Goal: Information Seeking & Learning: Learn about a topic

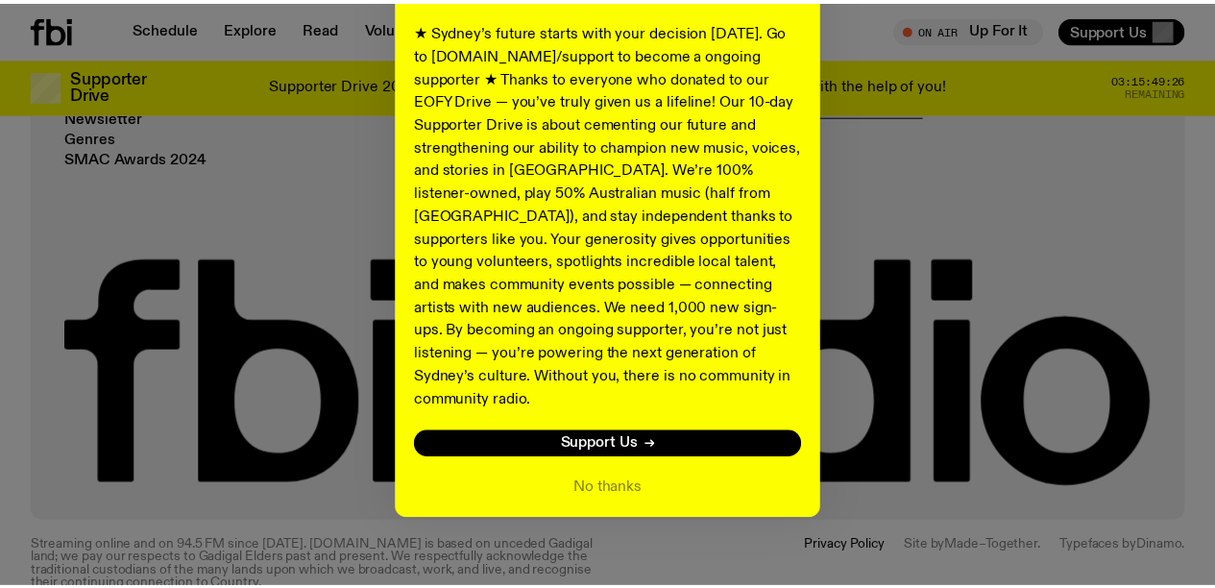
scroll to position [4077, 0]
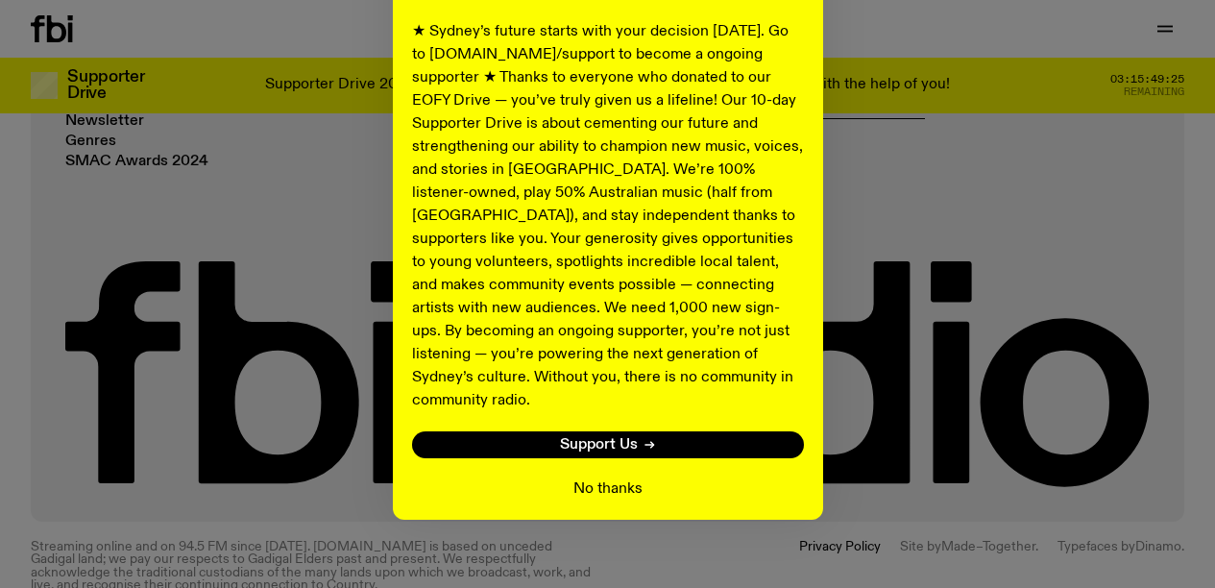
click at [600, 478] on button "No thanks" at bounding box center [608, 489] width 69 height 23
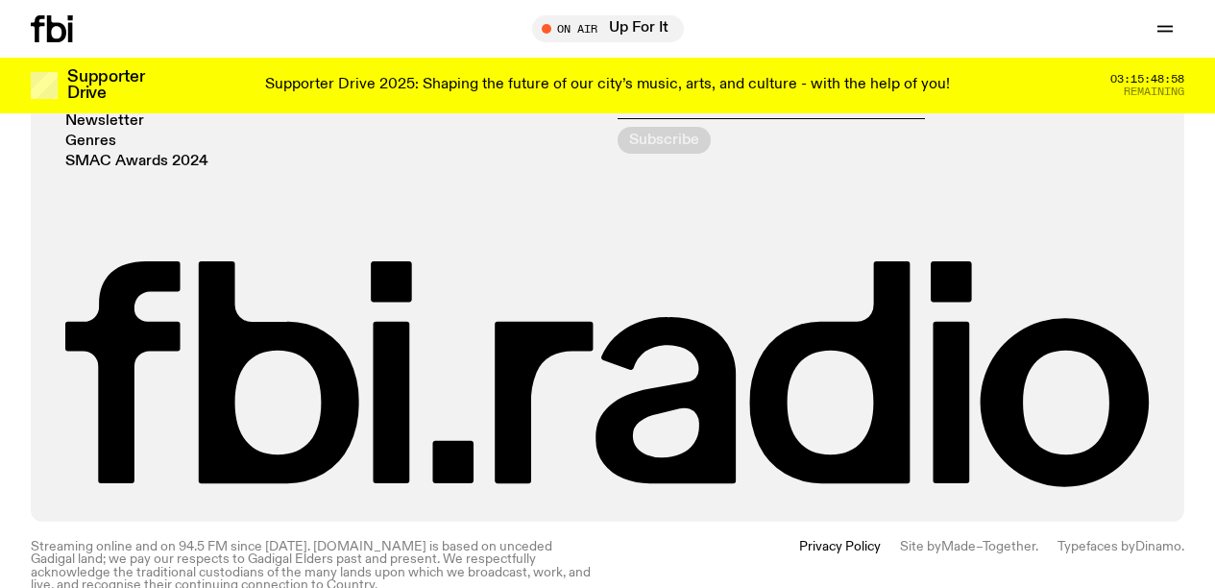
click at [533, 204] on div "Radio Schedule Explore Read Volunteer Newsletter Genres SMAC Awards 2024 Statio…" at bounding box center [607, 243] width 1085 height 488
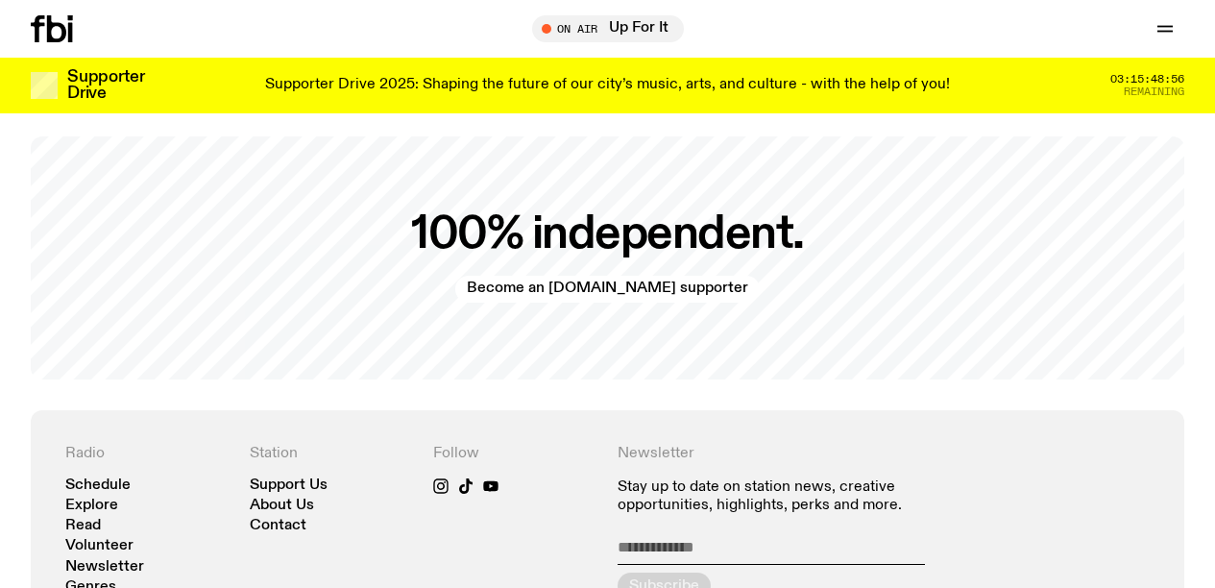
scroll to position [3626, 0]
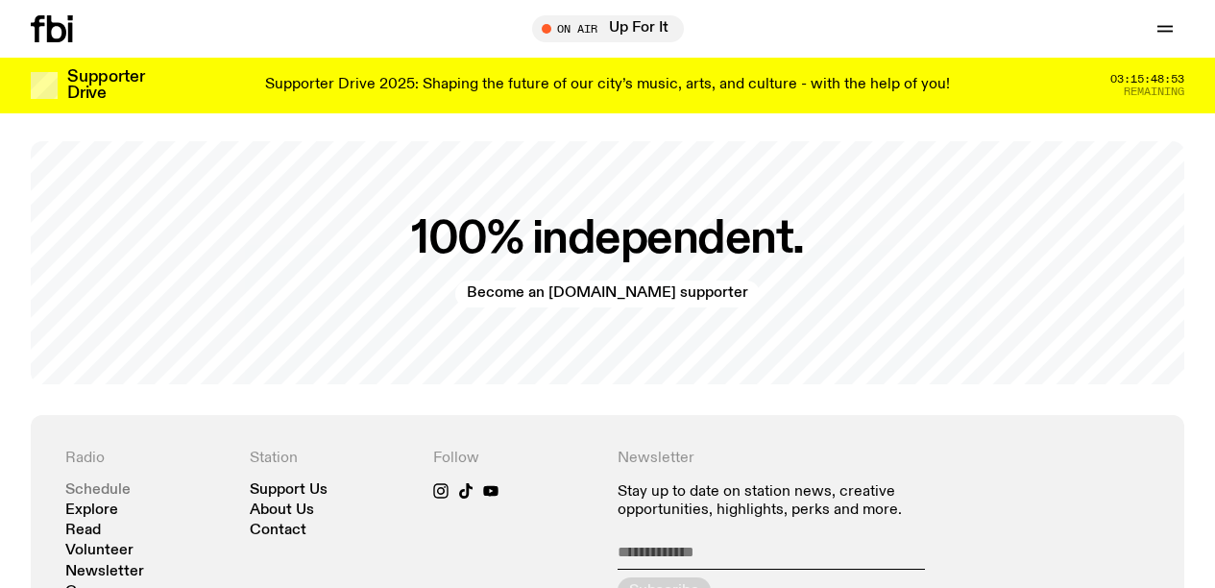
click at [101, 483] on link "Schedule" at bounding box center [97, 490] width 65 height 14
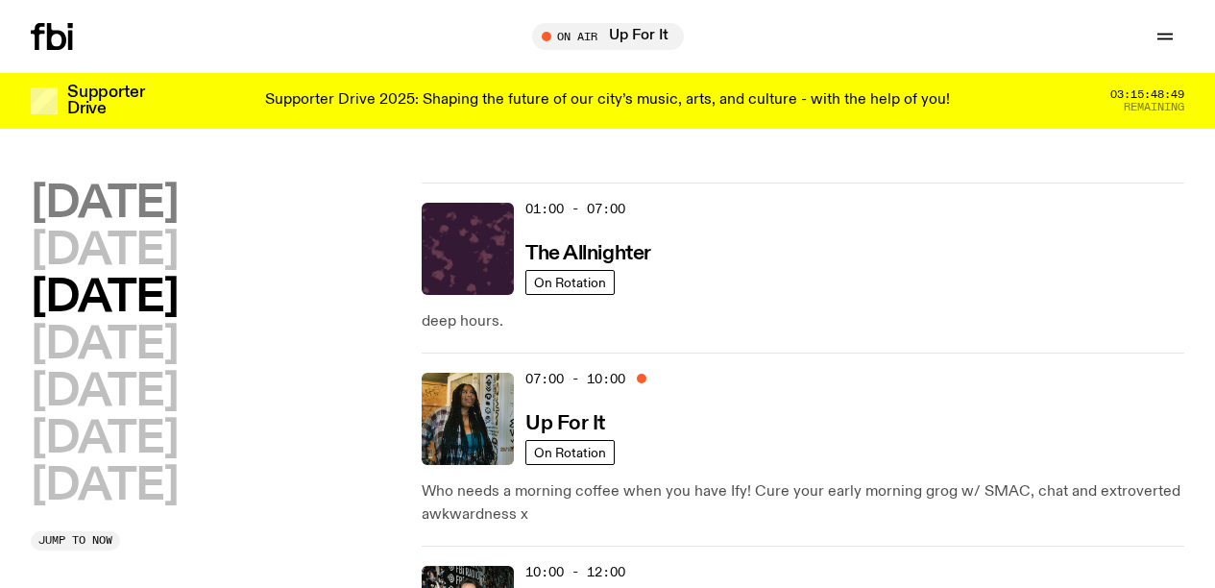
click at [138, 205] on h2 "[DATE]" at bounding box center [104, 204] width 147 height 43
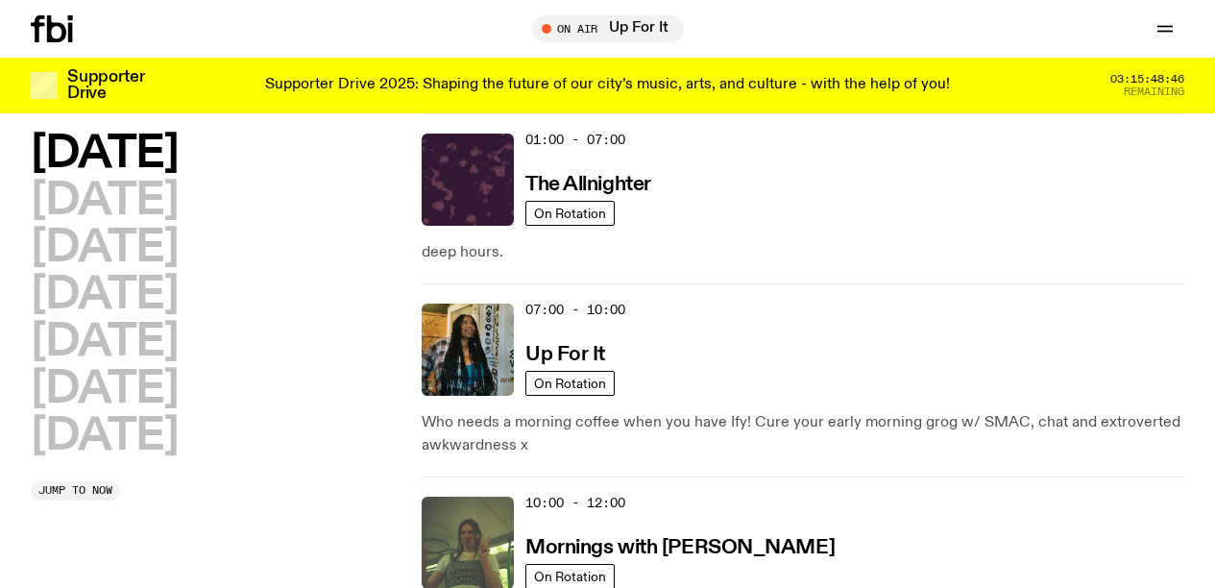
click at [322, 483] on div "Monday Tuesday Wednesday Thursday Friday Saturday Sunday Jump to now" at bounding box center [217, 317] width 372 height 369
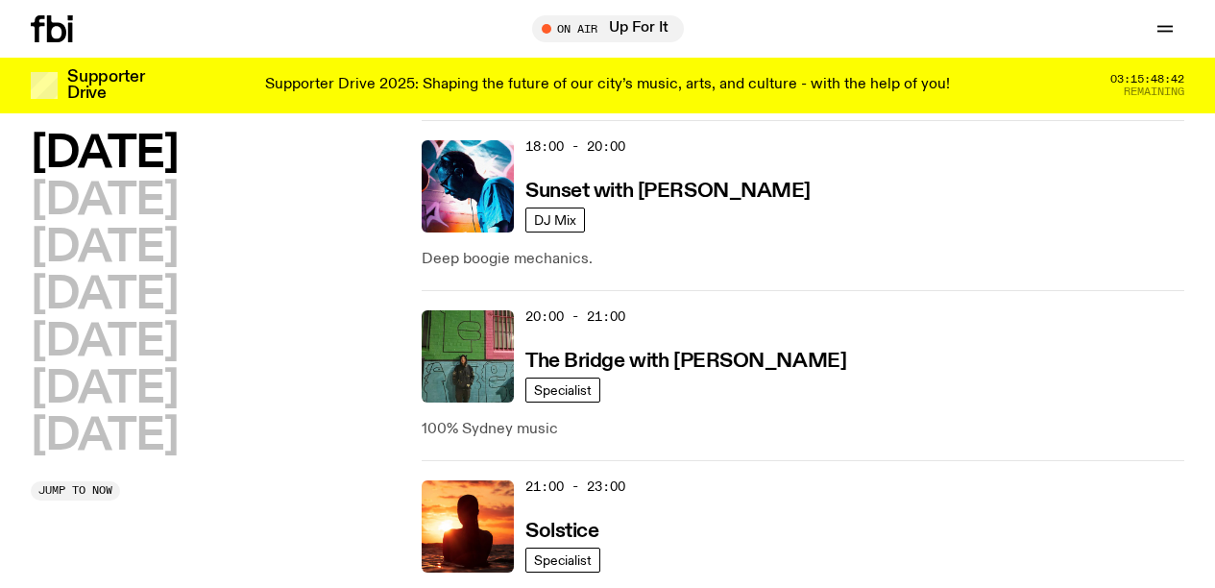
scroll to position [1091, 0]
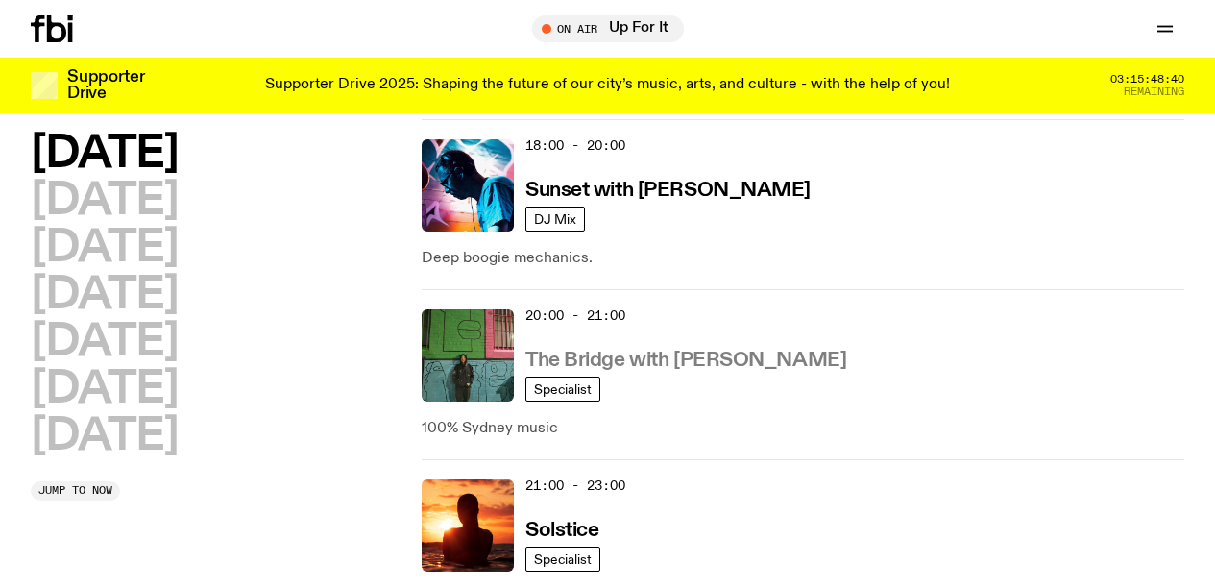
click at [609, 362] on h3 "The Bridge with Amelia Sparke" at bounding box center [686, 361] width 321 height 20
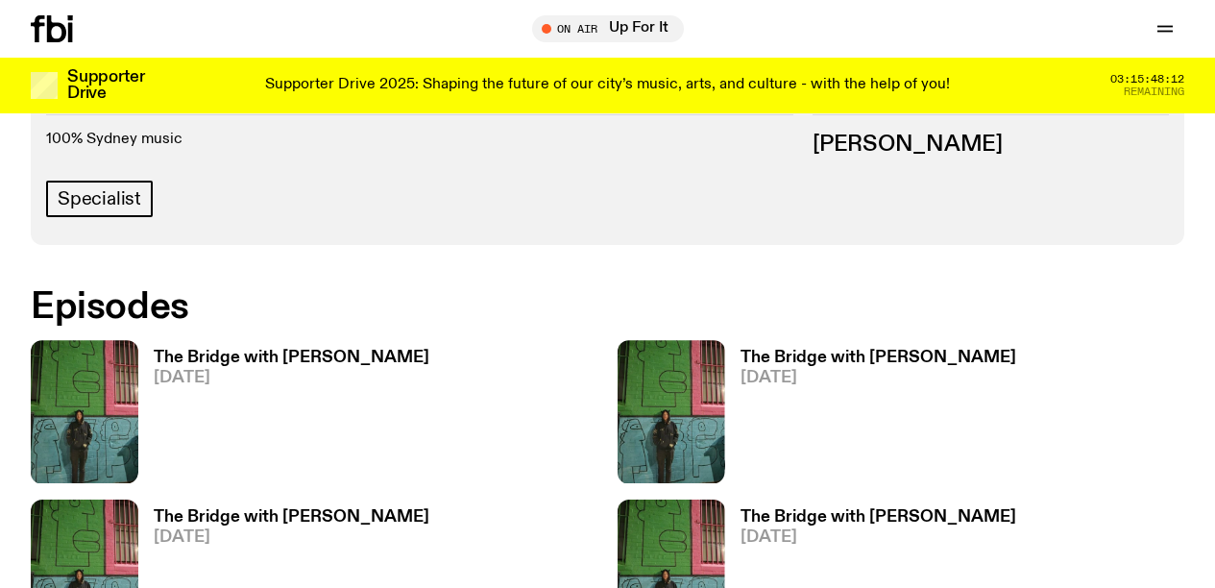
scroll to position [960, 0]
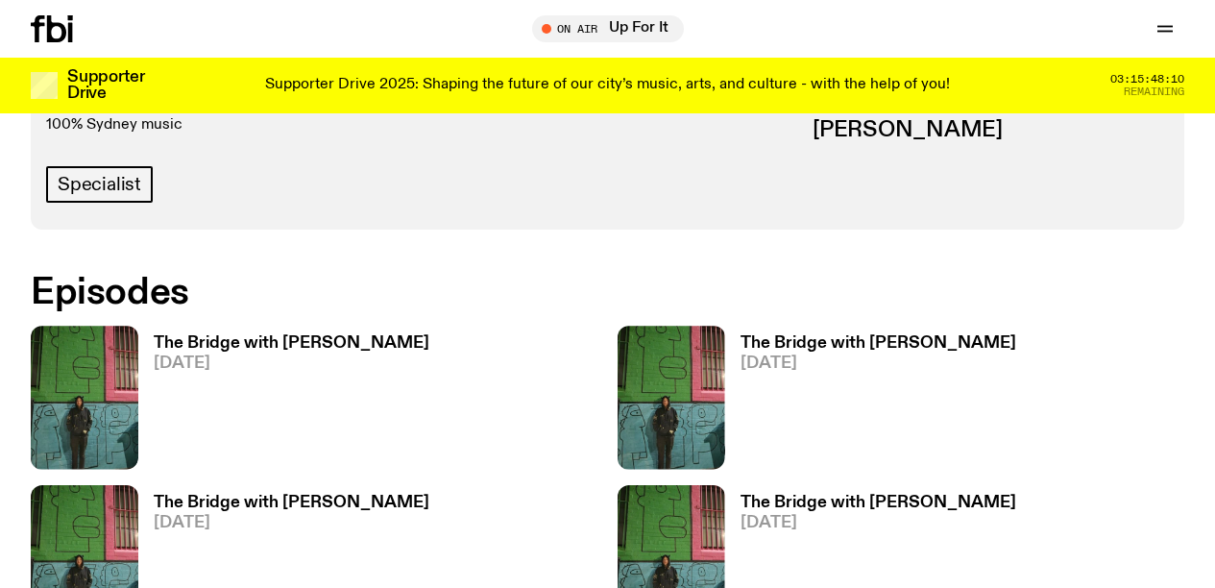
click at [232, 335] on h3 "The Bridge with Amelia Sparke" at bounding box center [292, 343] width 276 height 16
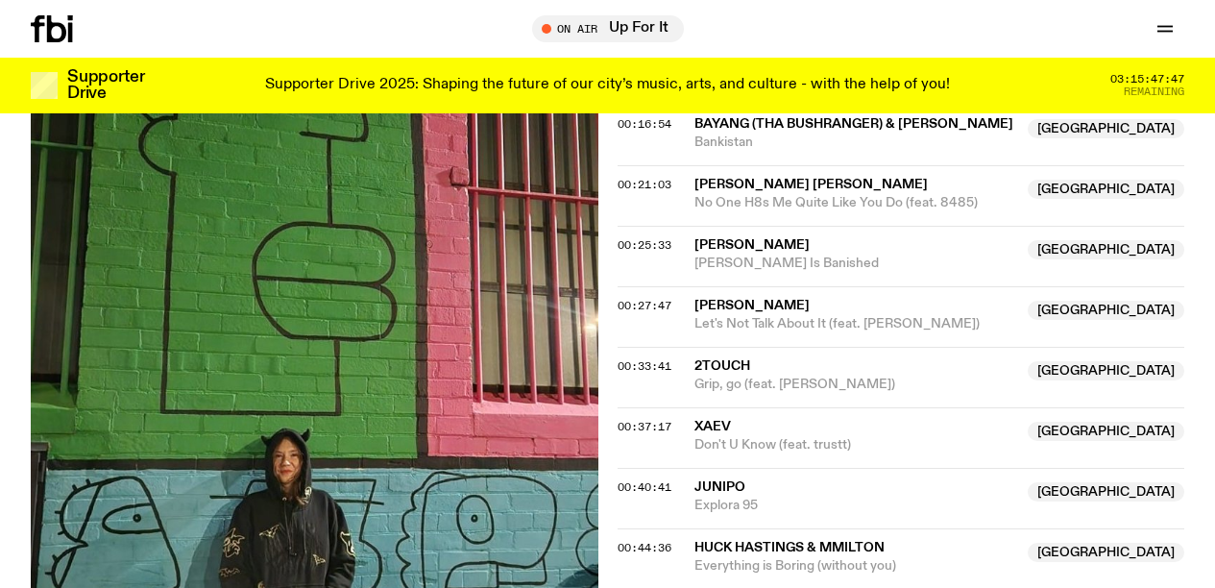
scroll to position [857, 0]
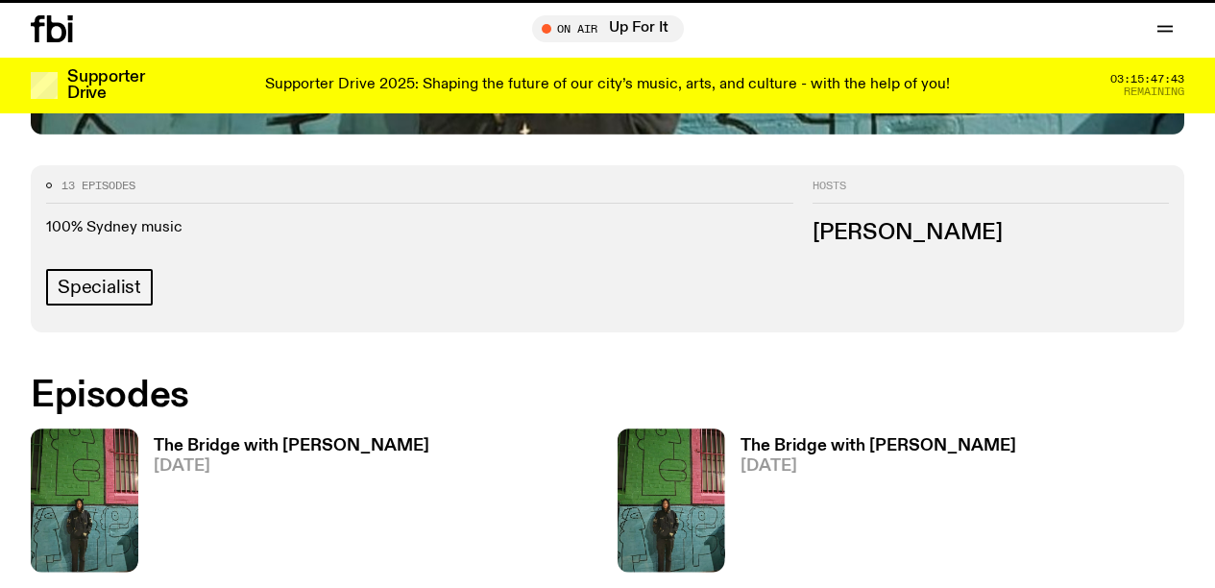
scroll to position [960, 0]
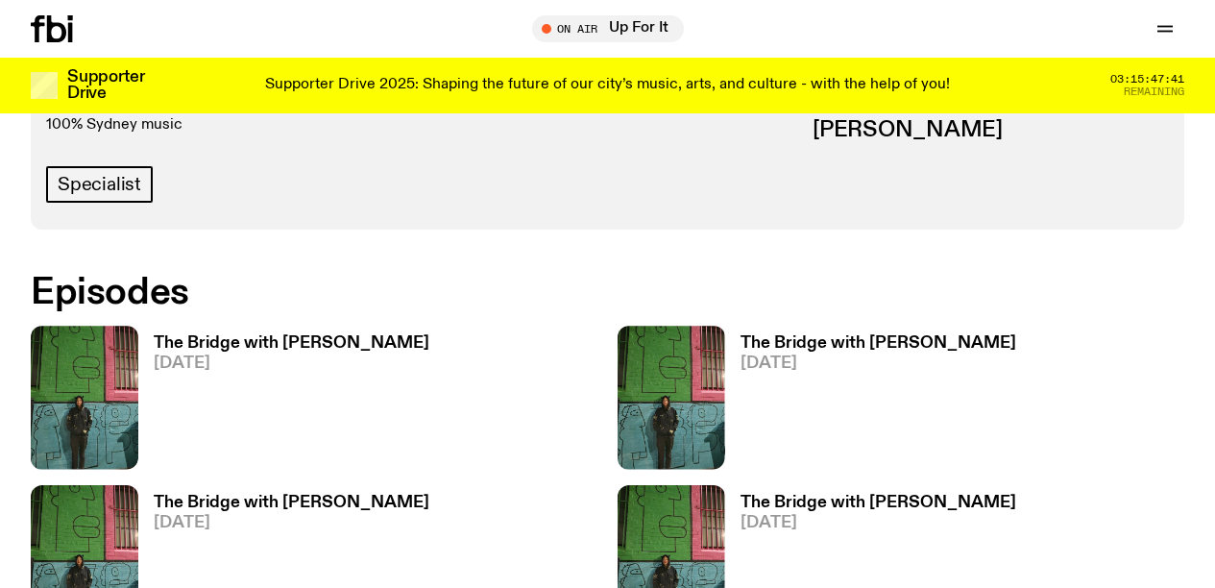
click at [839, 335] on h3 "The Bridge with Amelia Sparke" at bounding box center [879, 343] width 276 height 16
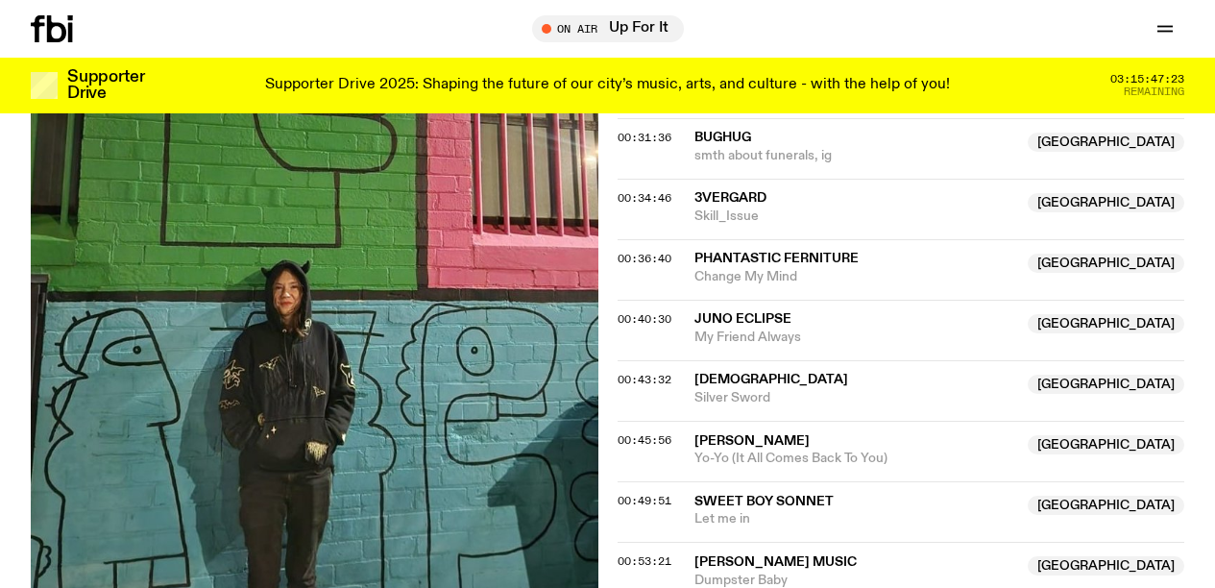
scroll to position [1174, 0]
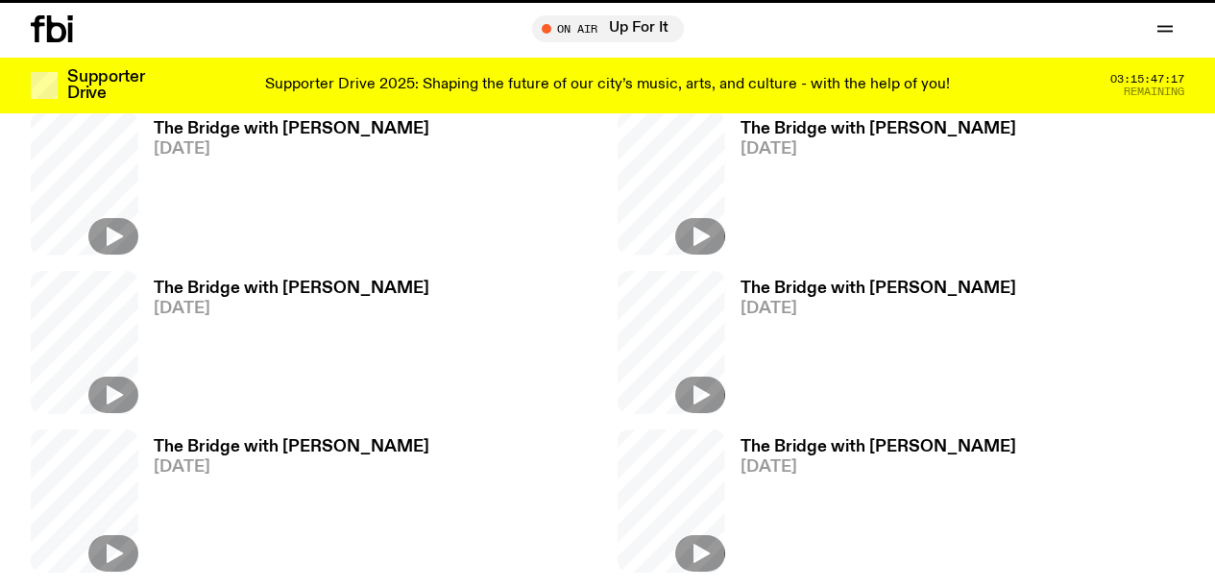
scroll to position [960, 0]
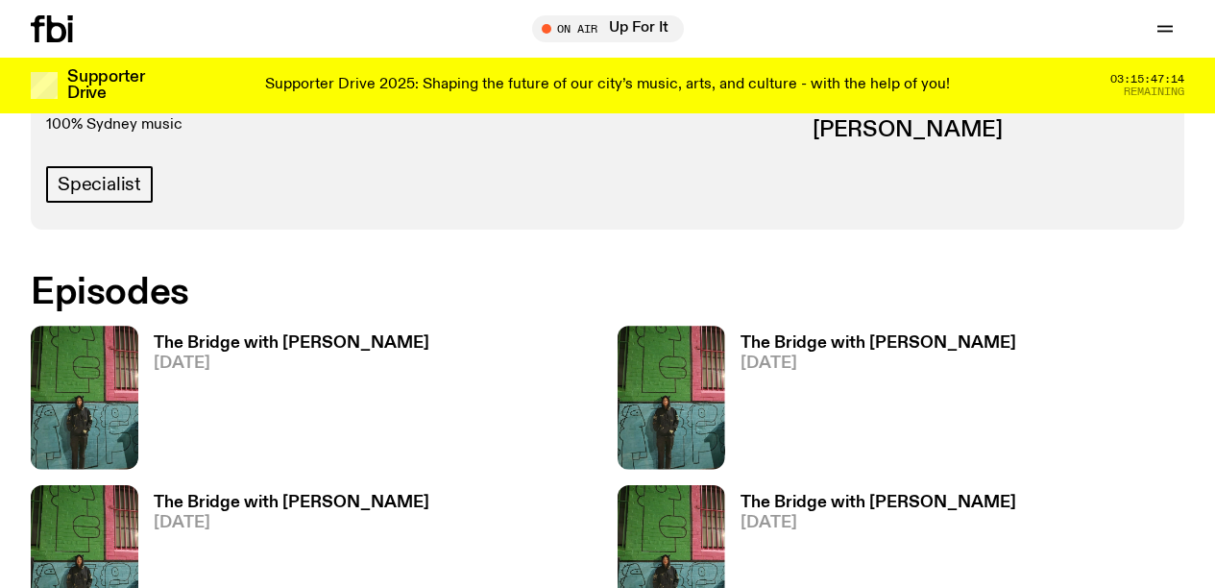
click at [244, 495] on h3 "The Bridge with Amelia Sparke" at bounding box center [292, 503] width 276 height 16
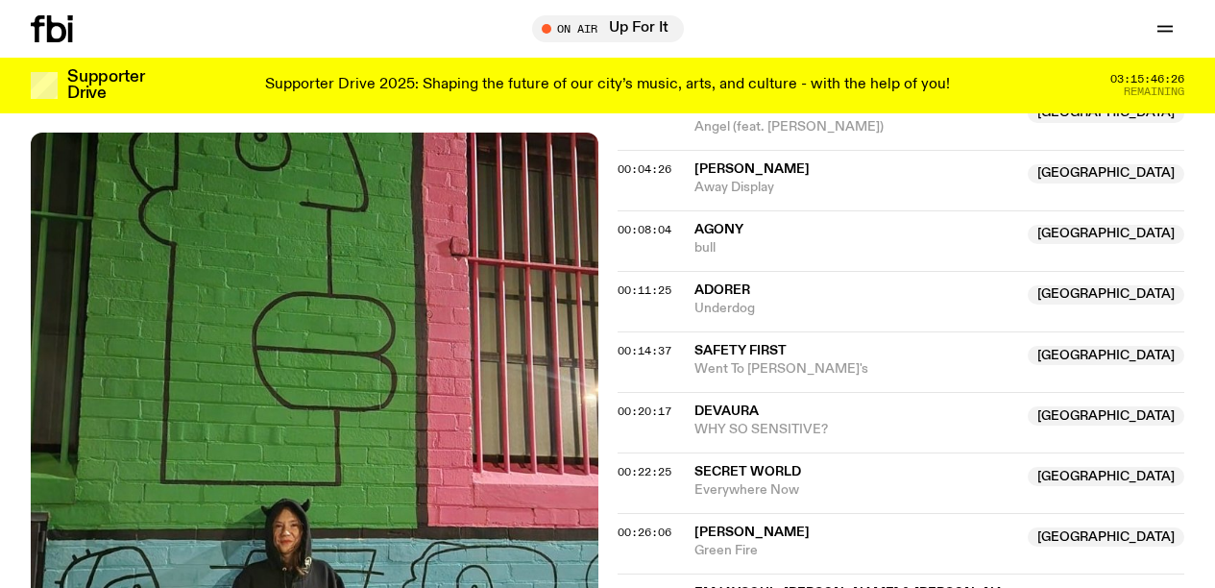
scroll to position [651, 0]
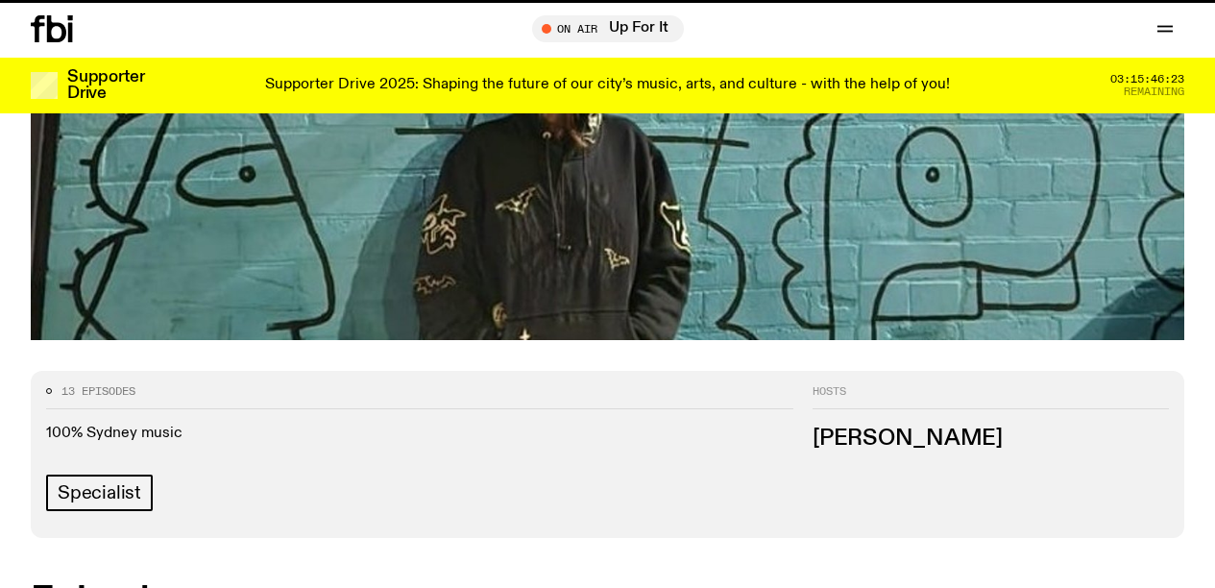
scroll to position [960, 0]
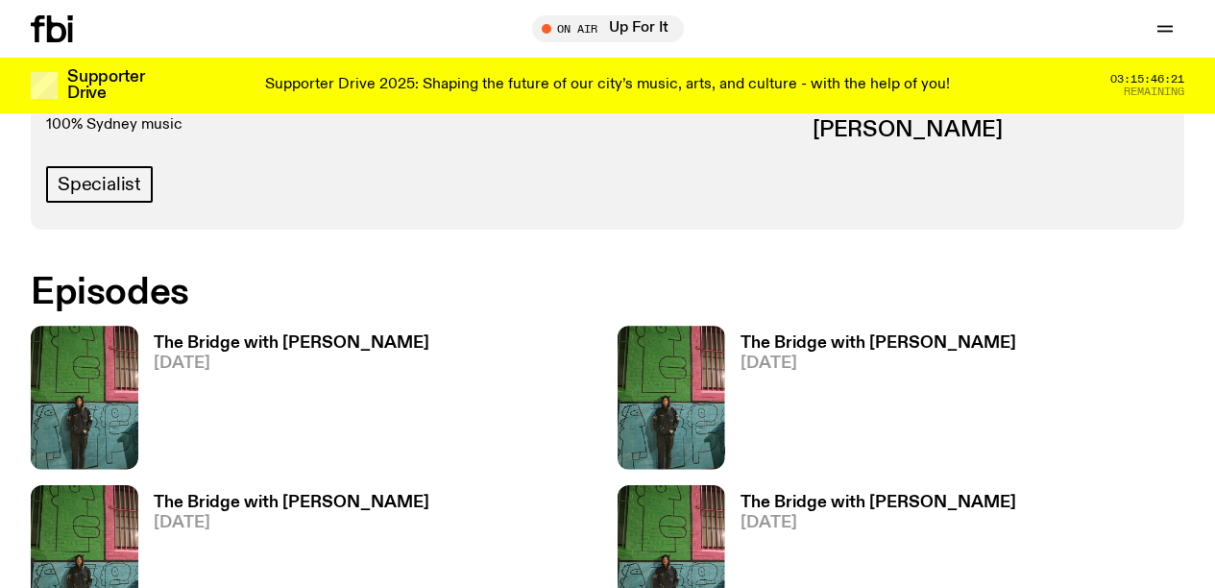
click at [824, 495] on h3 "The Bridge with Amelia Sparke" at bounding box center [879, 503] width 276 height 16
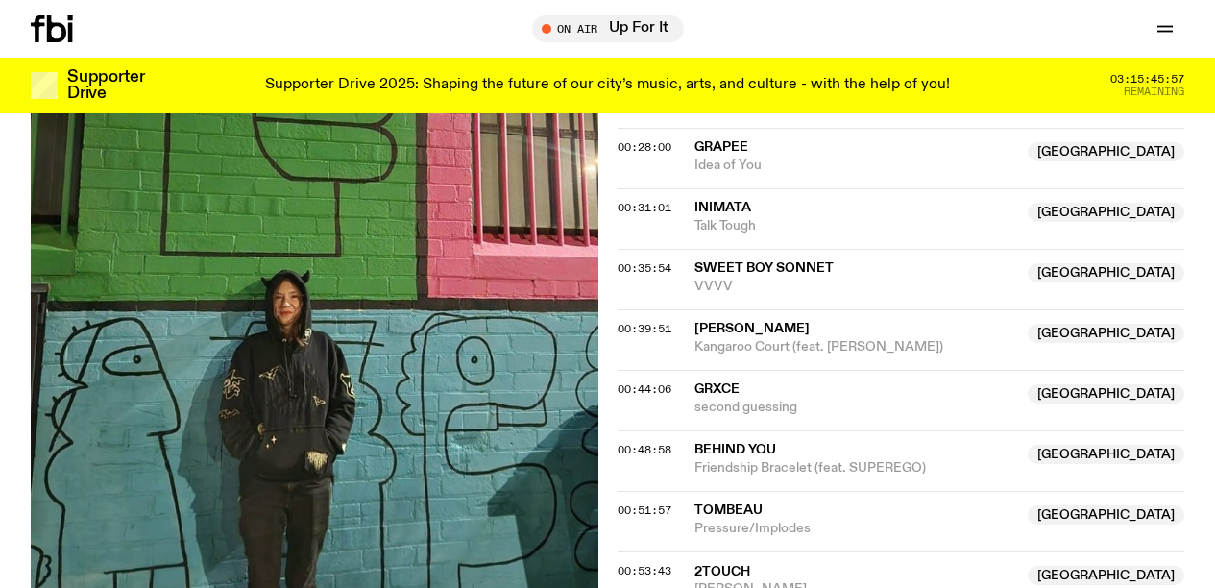
scroll to position [1046, 0]
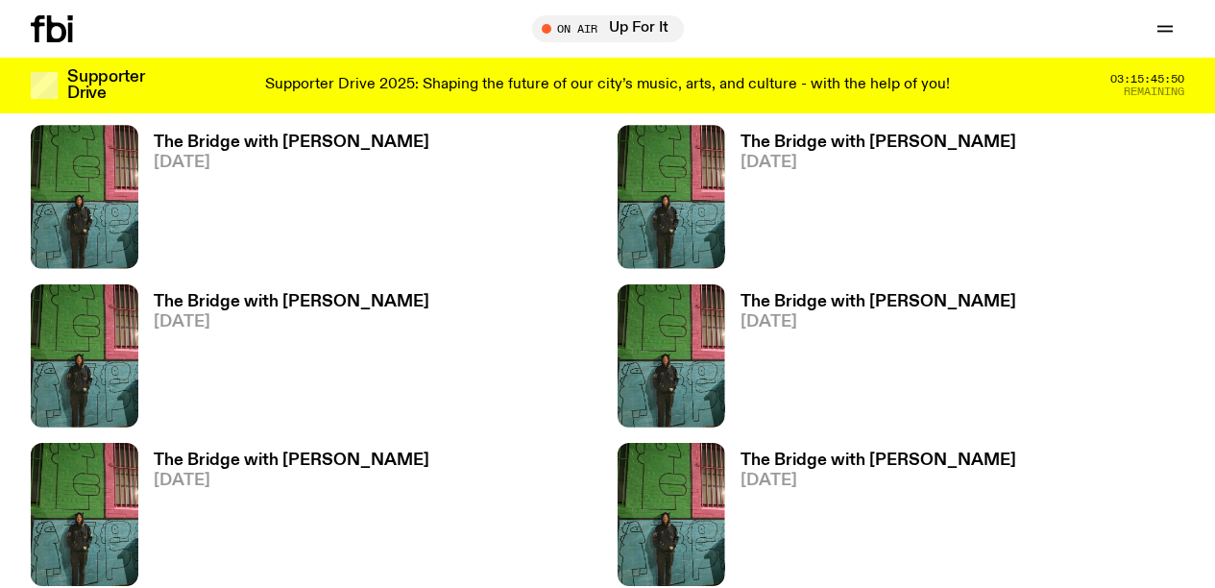
scroll to position [1182, 0]
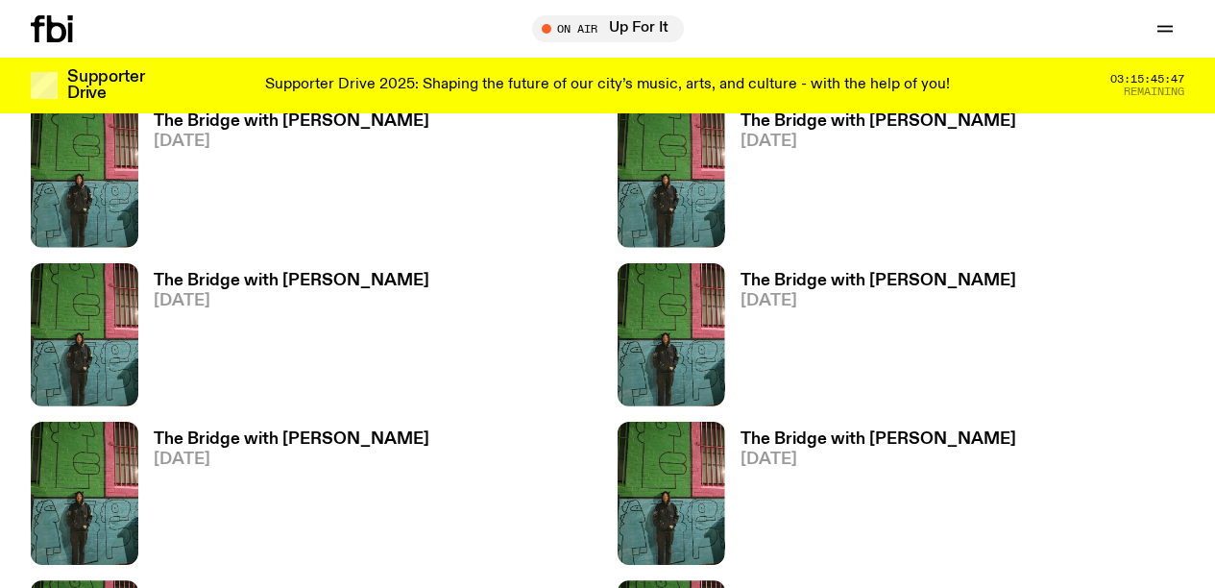
click at [258, 431] on h3 "The Bridge with Amelia Sparke" at bounding box center [292, 439] width 276 height 16
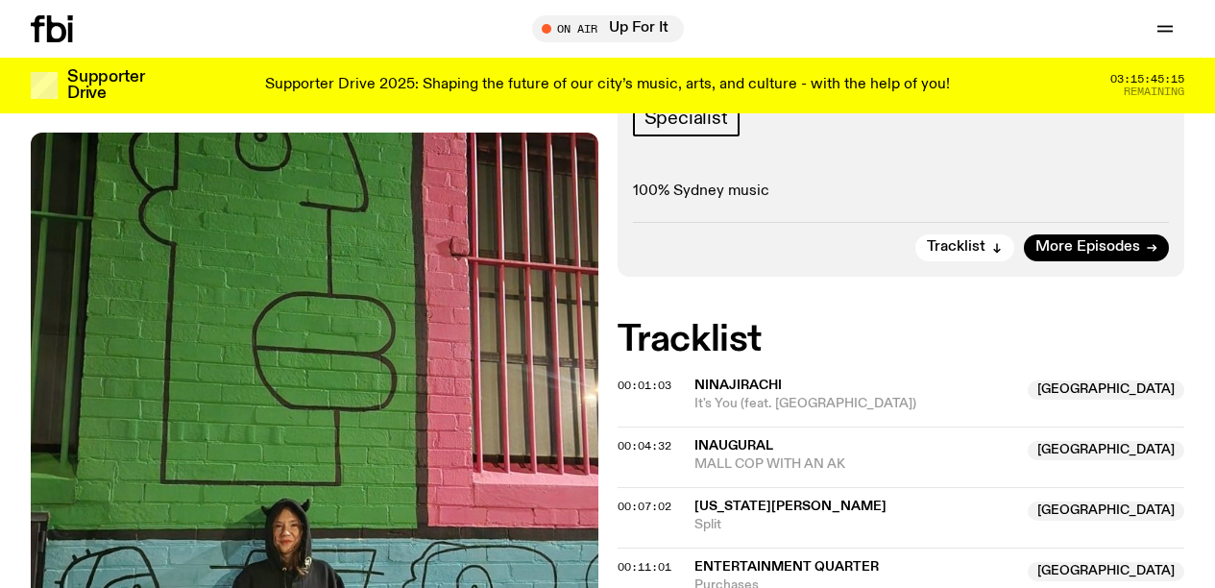
scroll to position [312, 0]
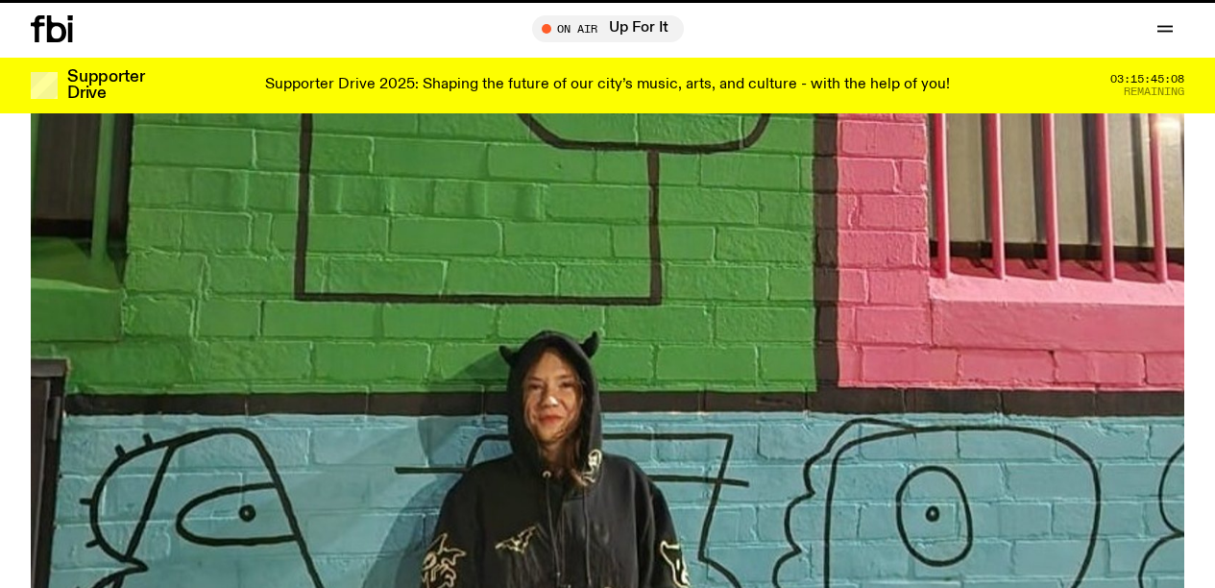
scroll to position [1182, 0]
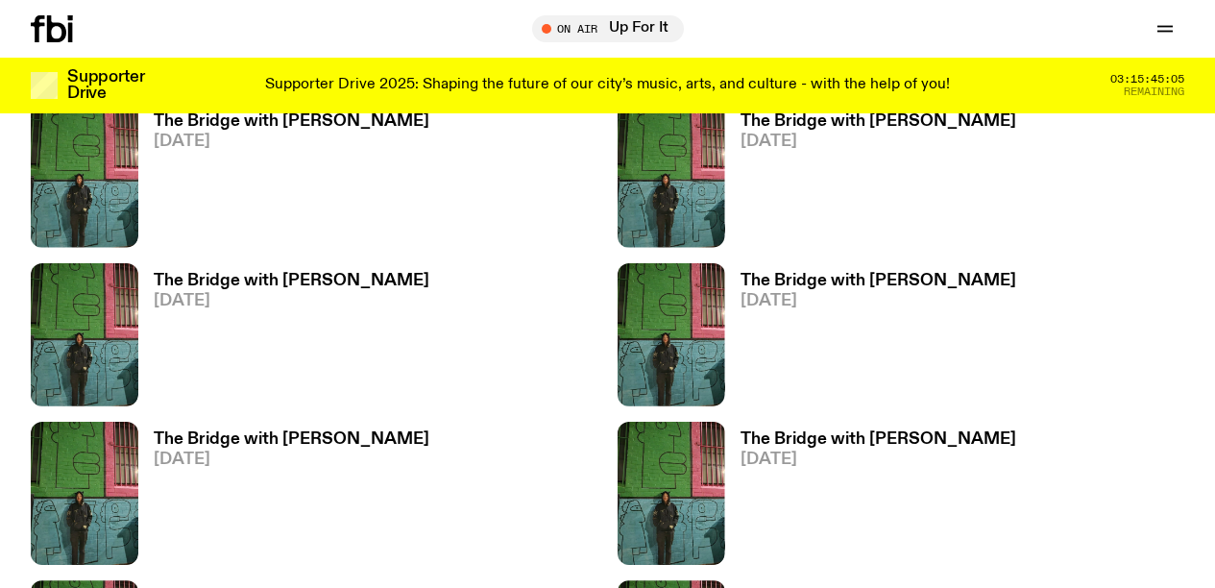
click at [270, 587] on h3 "The Bridge with Amelia Sparke" at bounding box center [292, 598] width 276 height 16
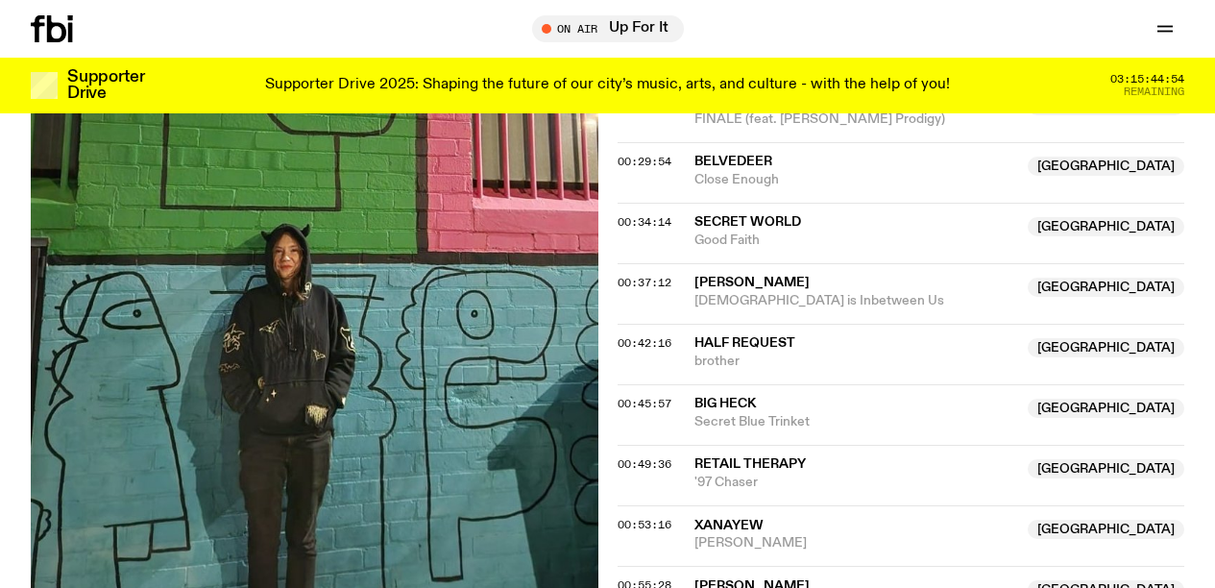
scroll to position [1093, 0]
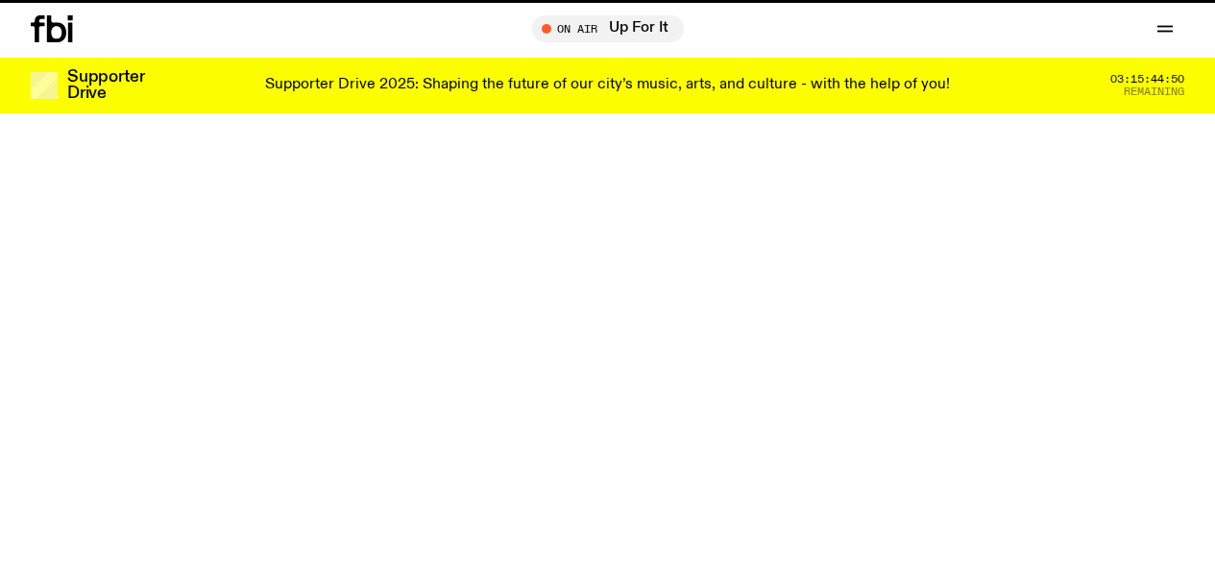
scroll to position [1182, 0]
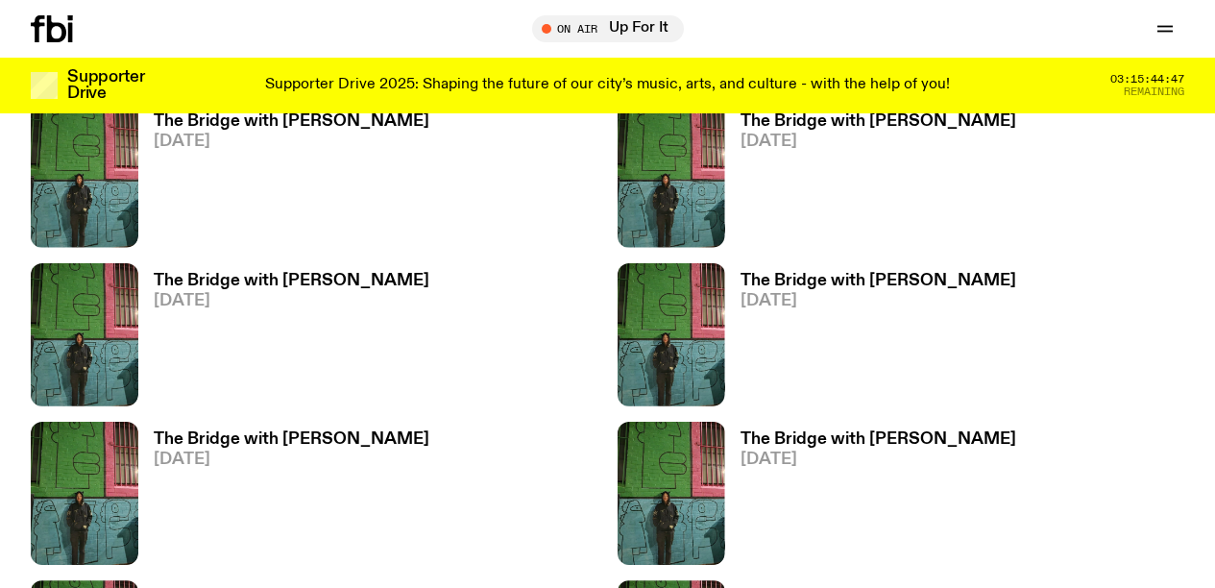
click at [804, 587] on h3 "The Bridge with Amelia Sparke" at bounding box center [879, 598] width 276 height 16
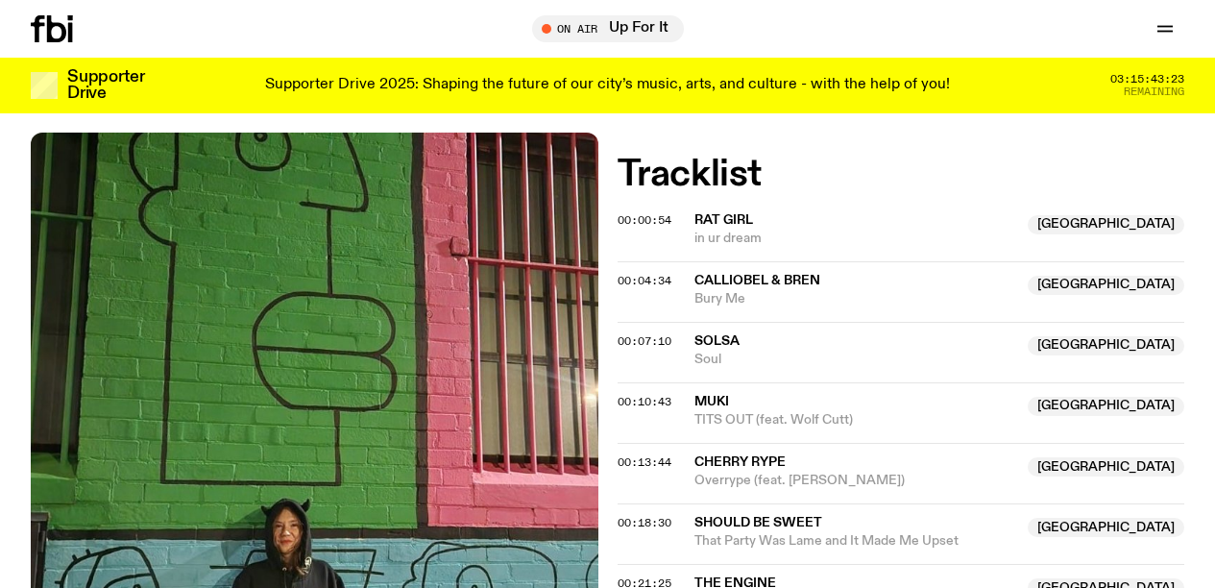
scroll to position [721, 0]
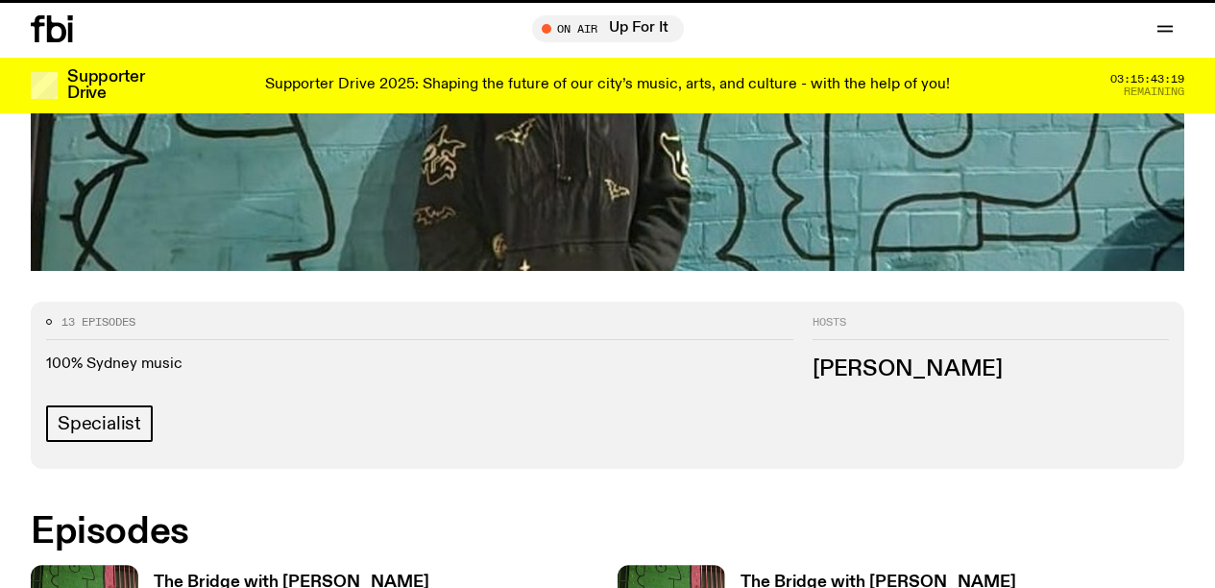
scroll to position [1182, 0]
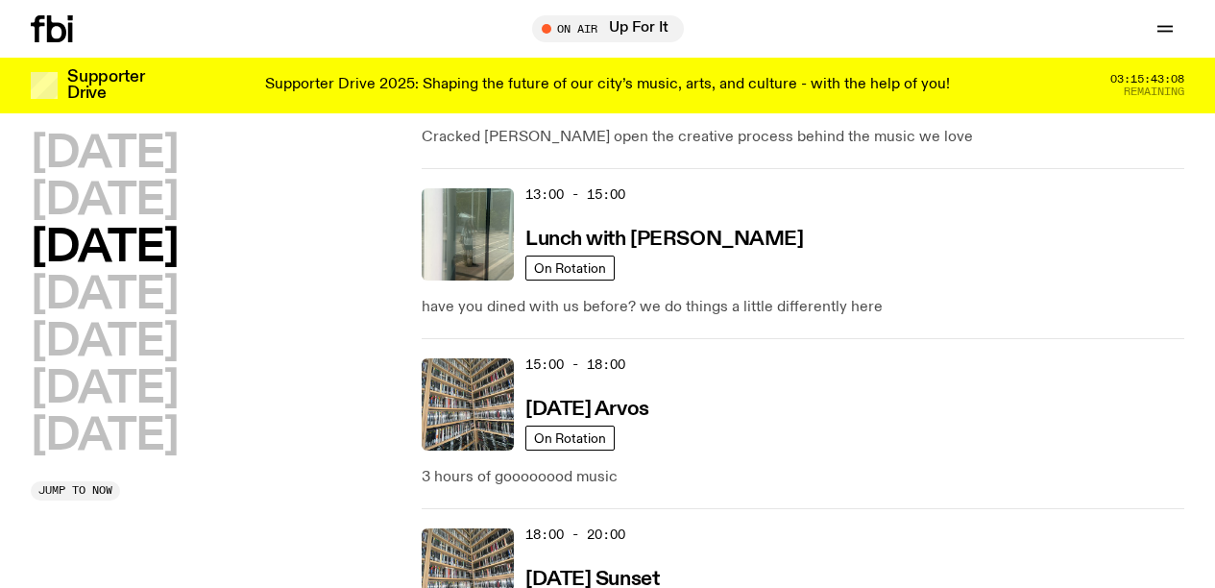
scroll to position [665, 0]
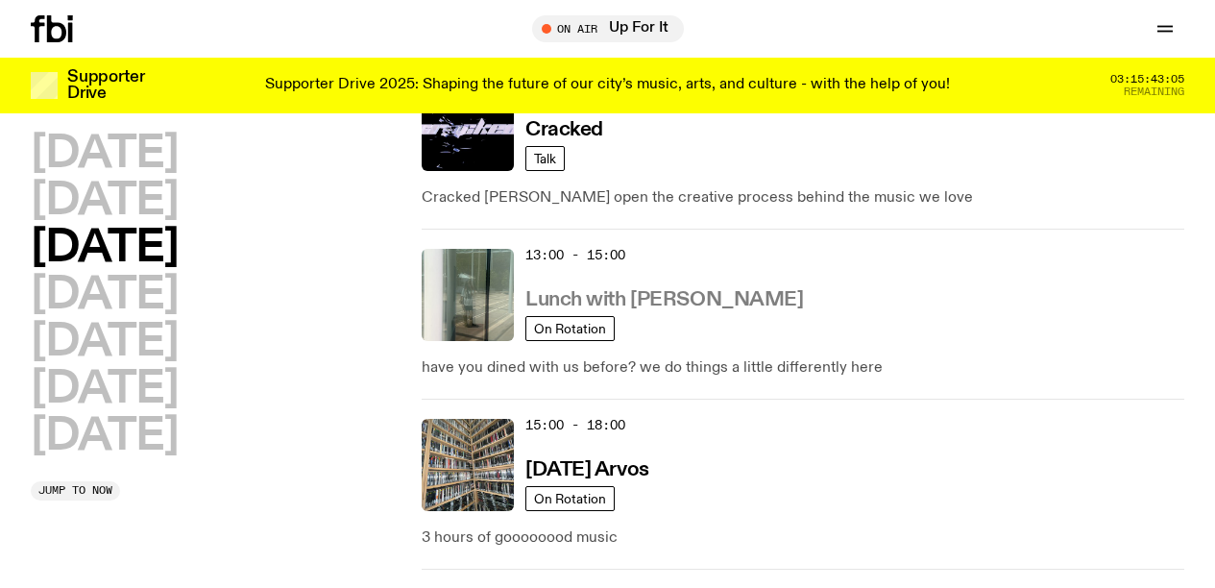
click at [648, 298] on h3 "Lunch with [PERSON_NAME]" at bounding box center [665, 300] width 278 height 20
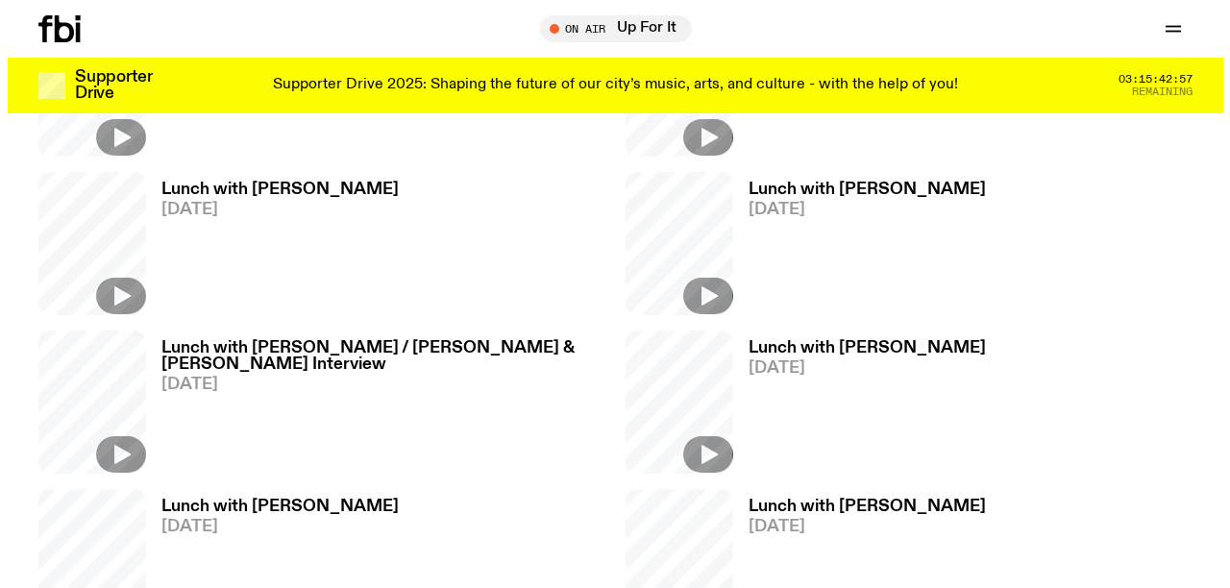
scroll to position [1127, 0]
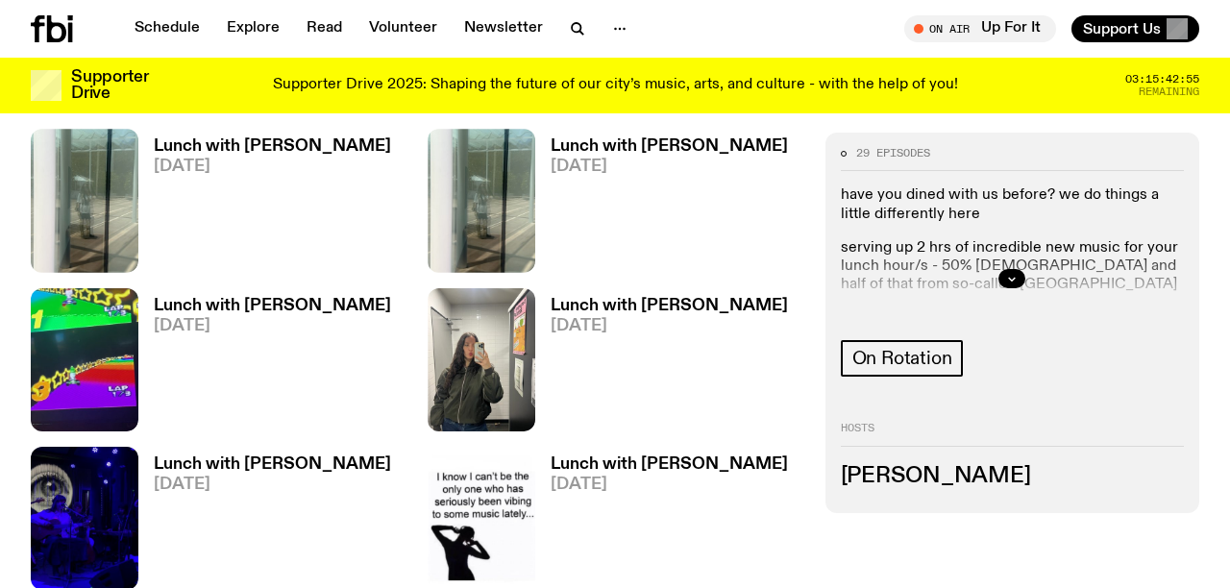
click at [603, 298] on h3 "Lunch with [PERSON_NAME]" at bounding box center [669, 306] width 237 height 16
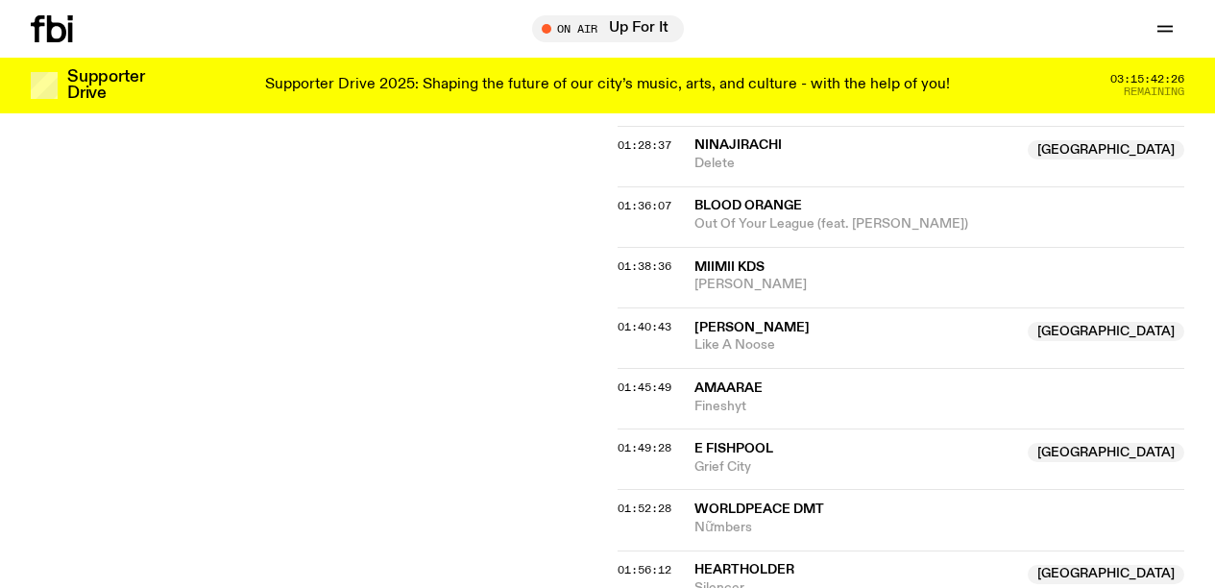
scroll to position [1960, 0]
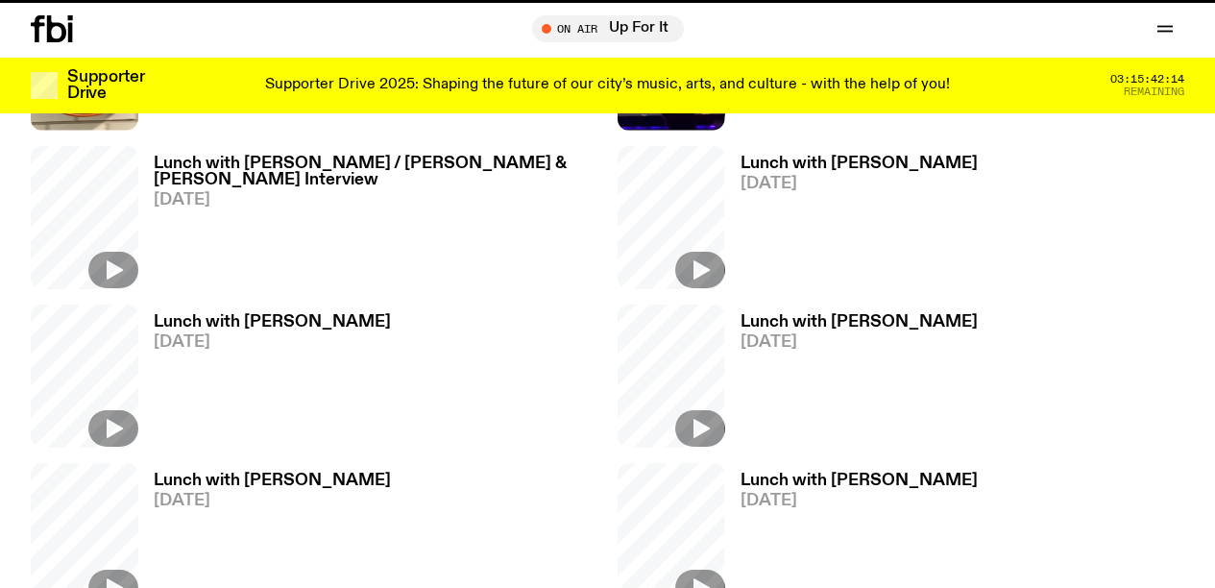
scroll to position [1127, 0]
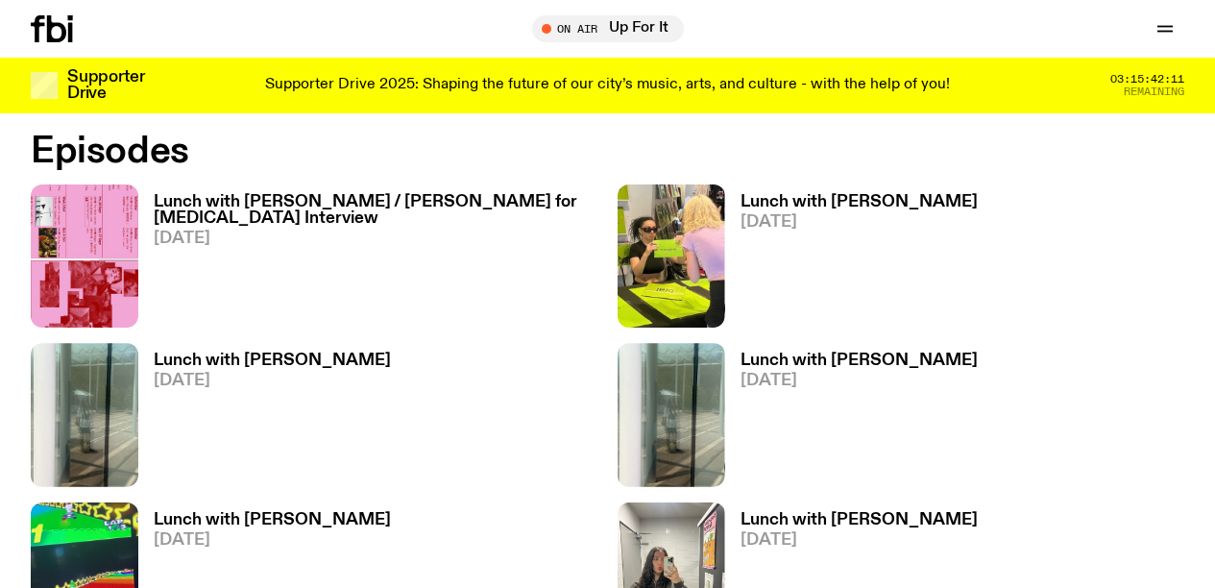
click at [240, 358] on h3 "Lunch with [PERSON_NAME]" at bounding box center [272, 361] width 237 height 16
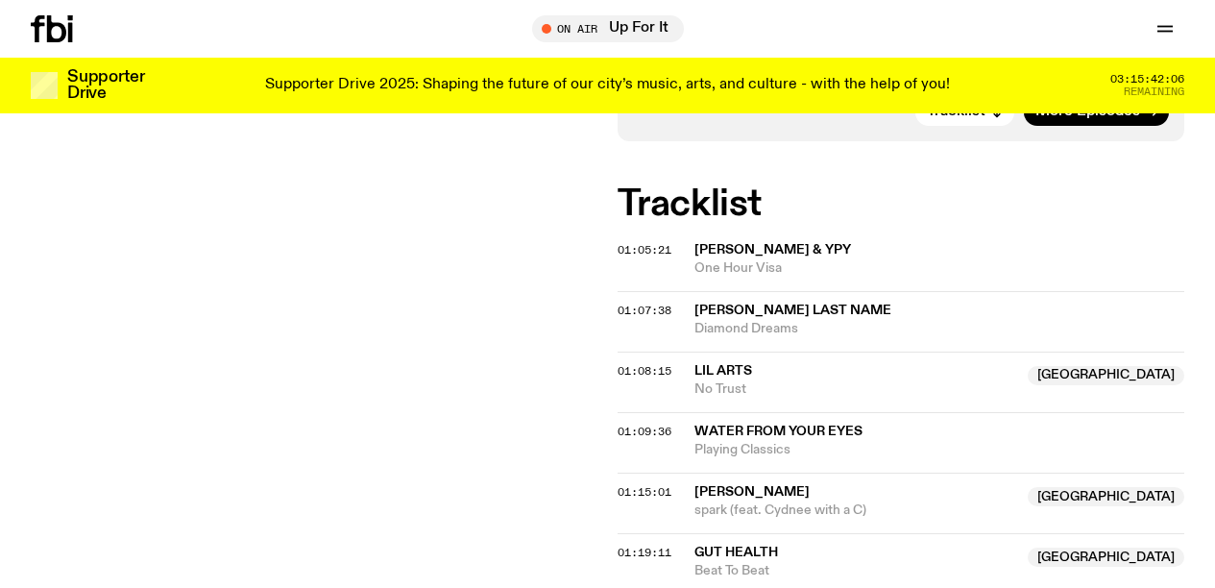
scroll to position [573, 0]
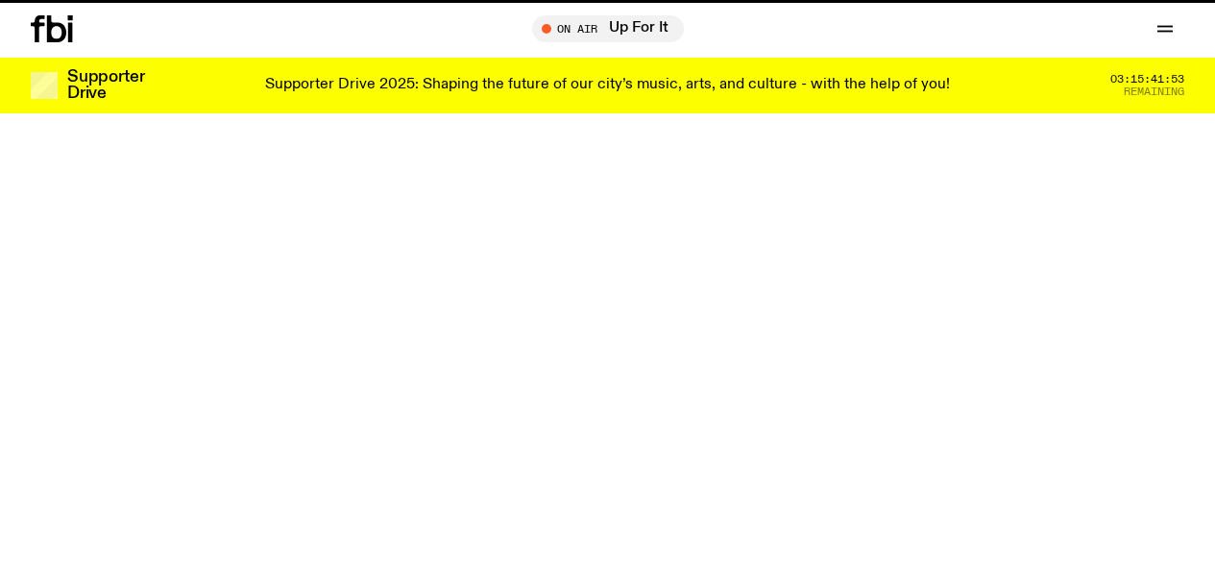
scroll to position [1127, 0]
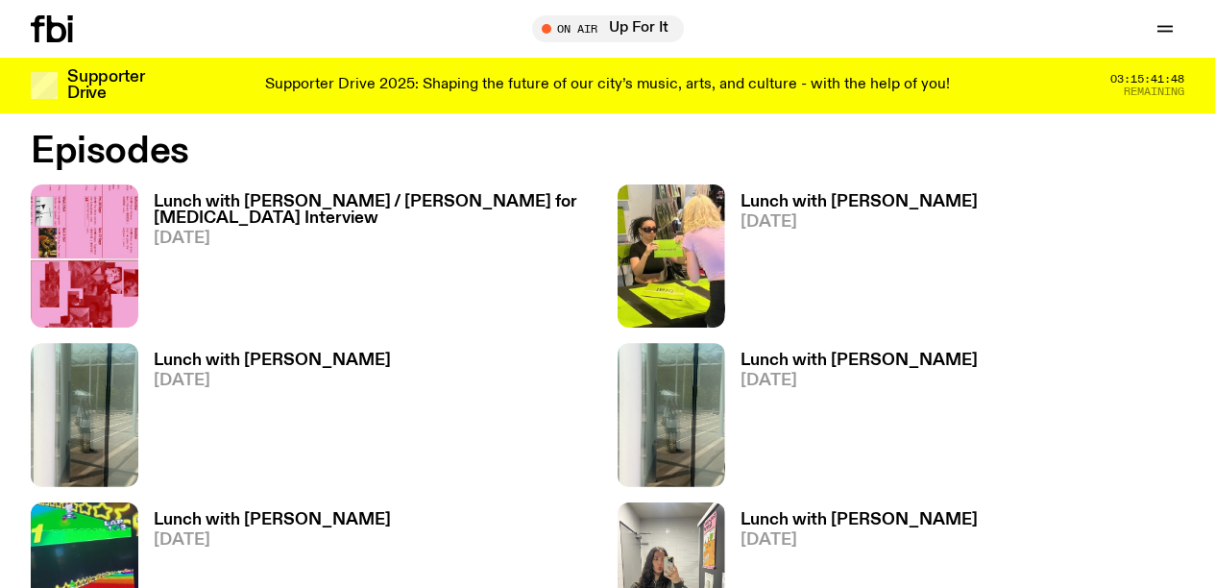
click at [263, 359] on h3 "Lunch with [PERSON_NAME]" at bounding box center [272, 361] width 237 height 16
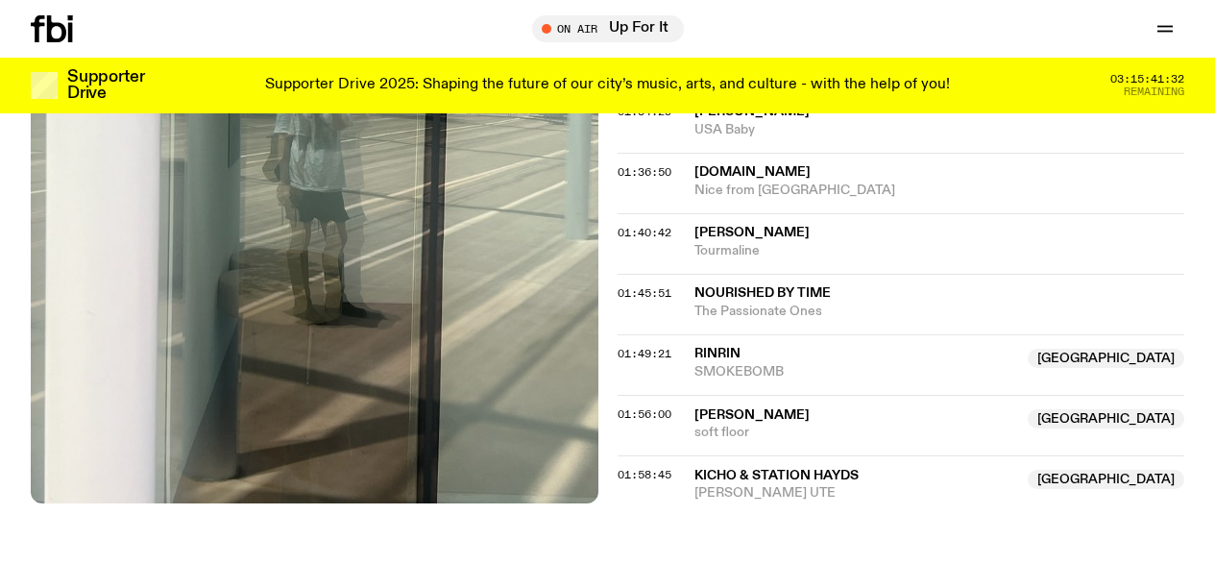
scroll to position [1258, 0]
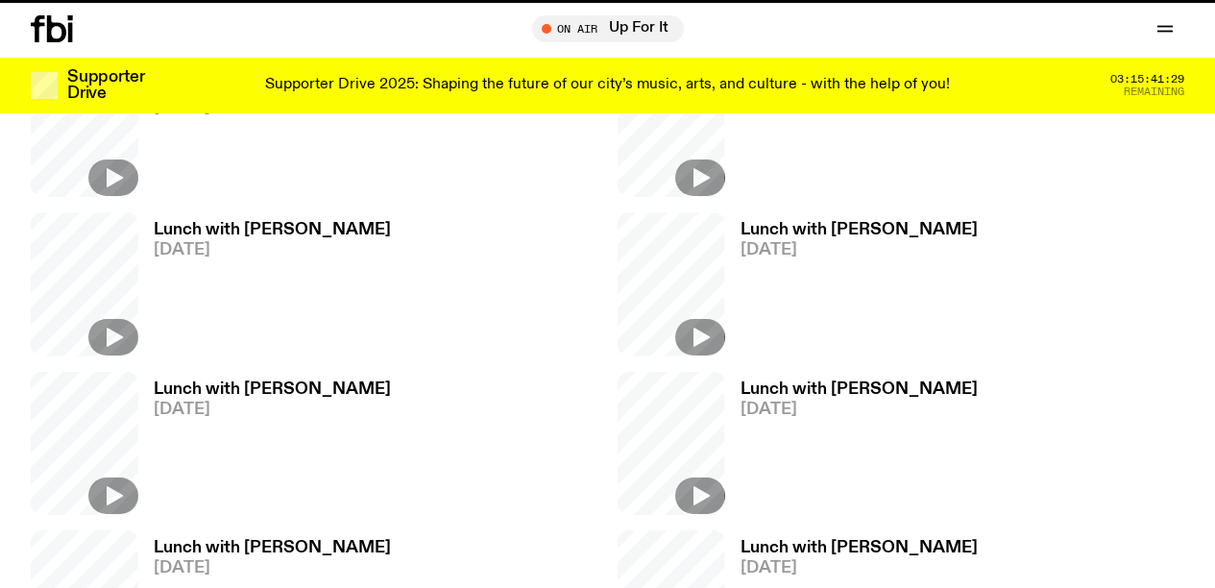
scroll to position [1127, 0]
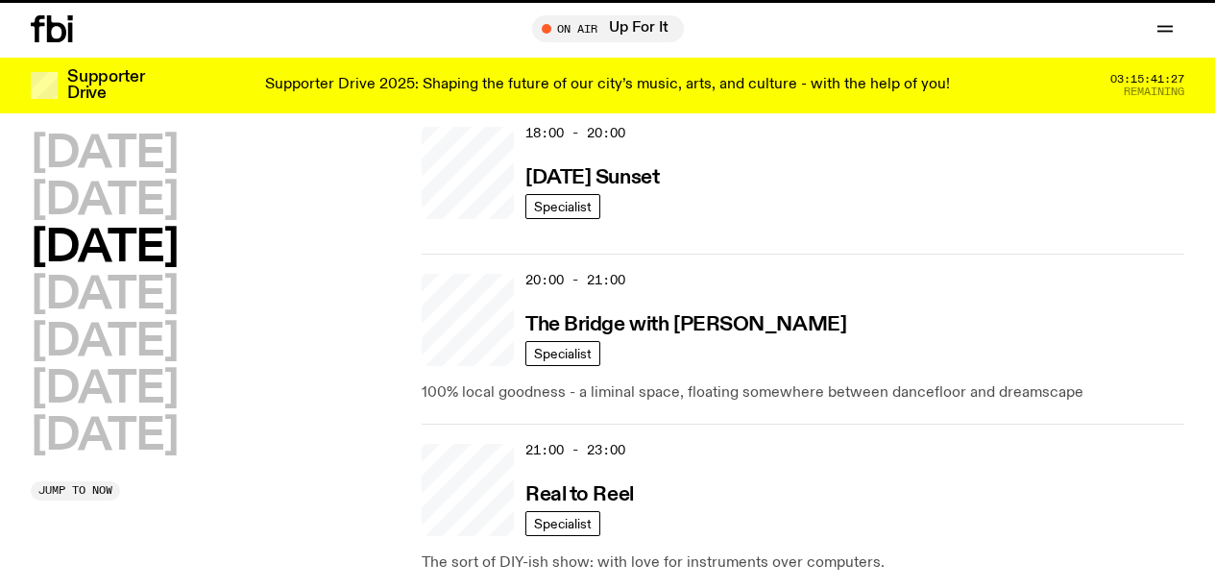
scroll to position [665, 0]
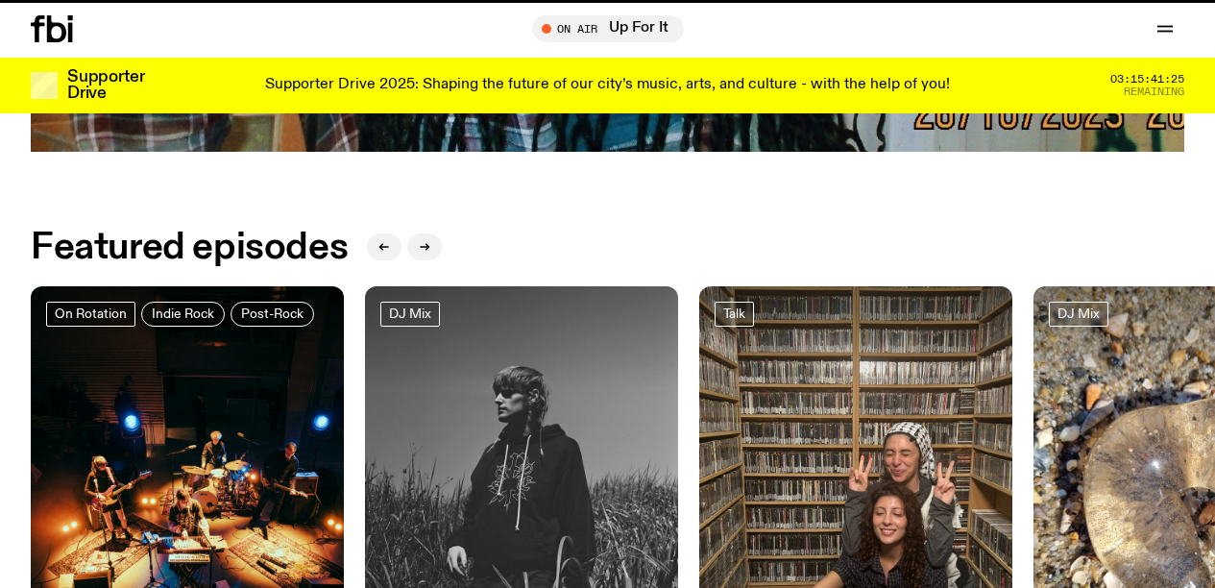
scroll to position [3626, 0]
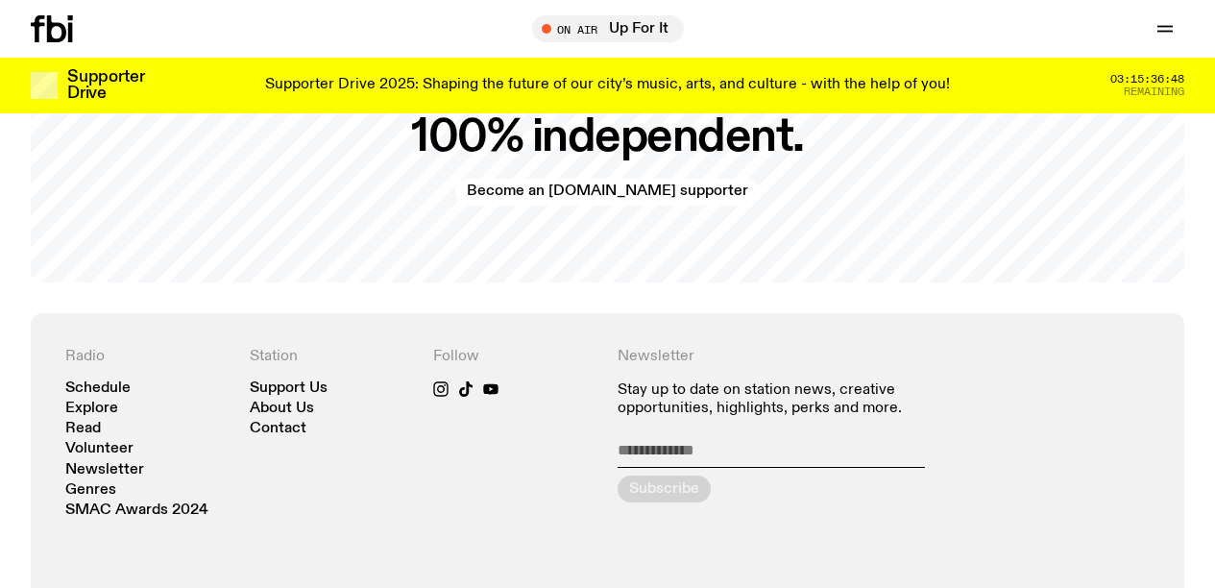
scroll to position [3749, 0]
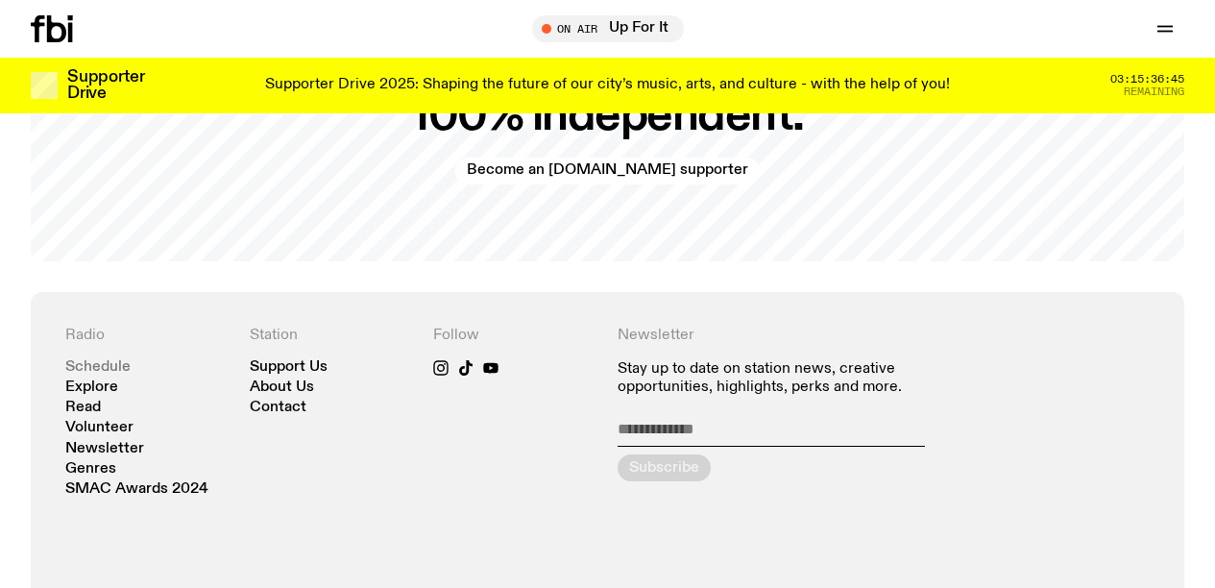
click at [110, 360] on link "Schedule" at bounding box center [97, 367] width 65 height 14
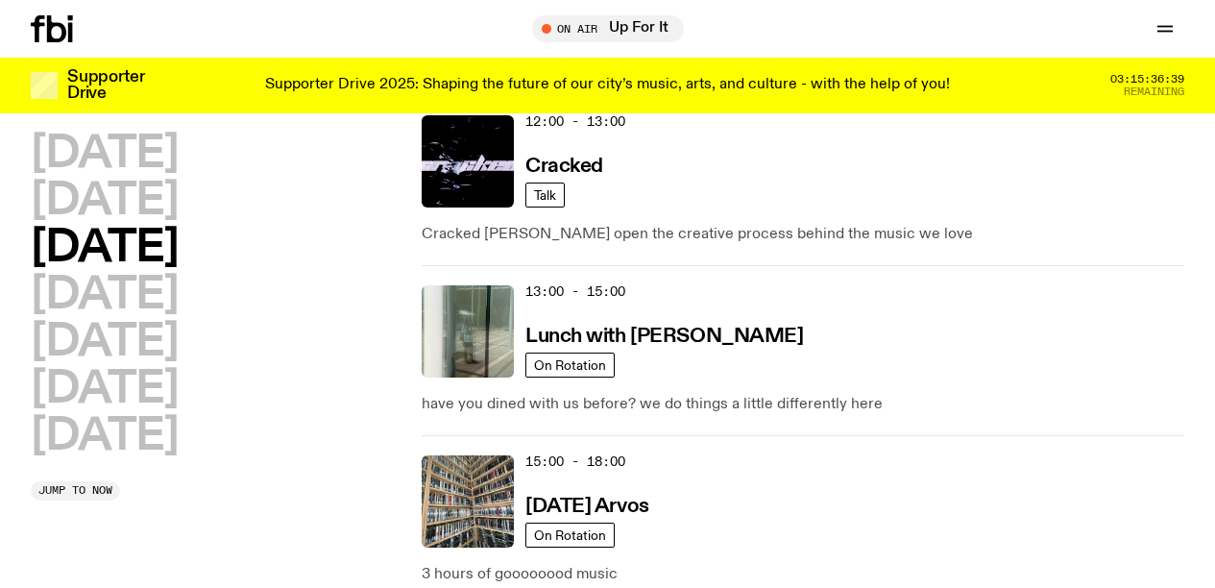
scroll to position [643, 0]
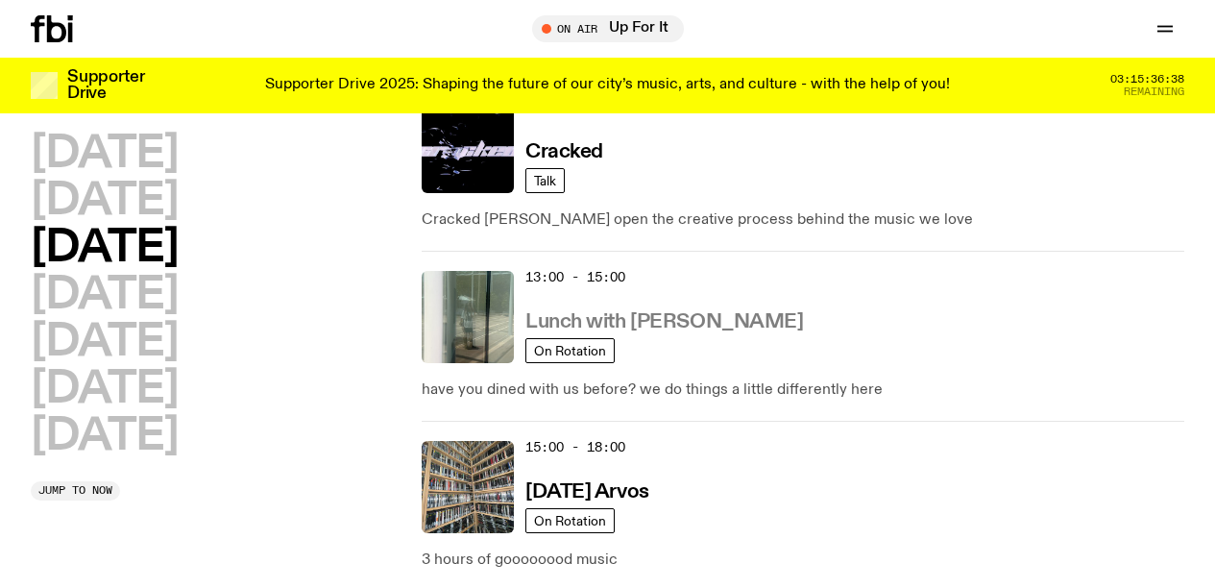
click at [628, 319] on h3 "Lunch with [PERSON_NAME]" at bounding box center [665, 322] width 278 height 20
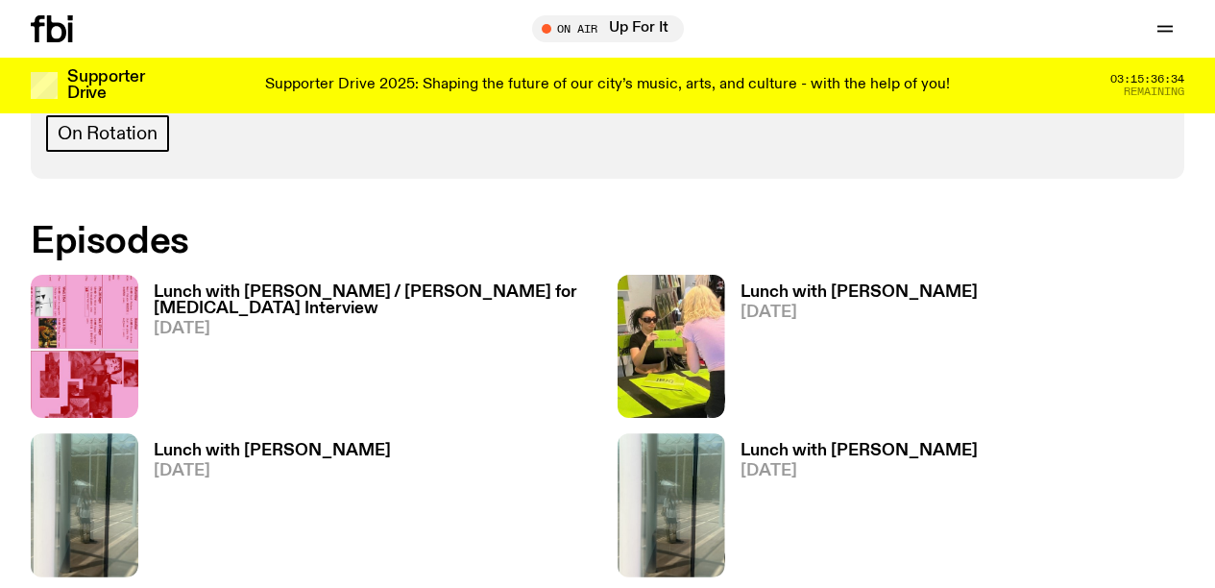
scroll to position [1040, 0]
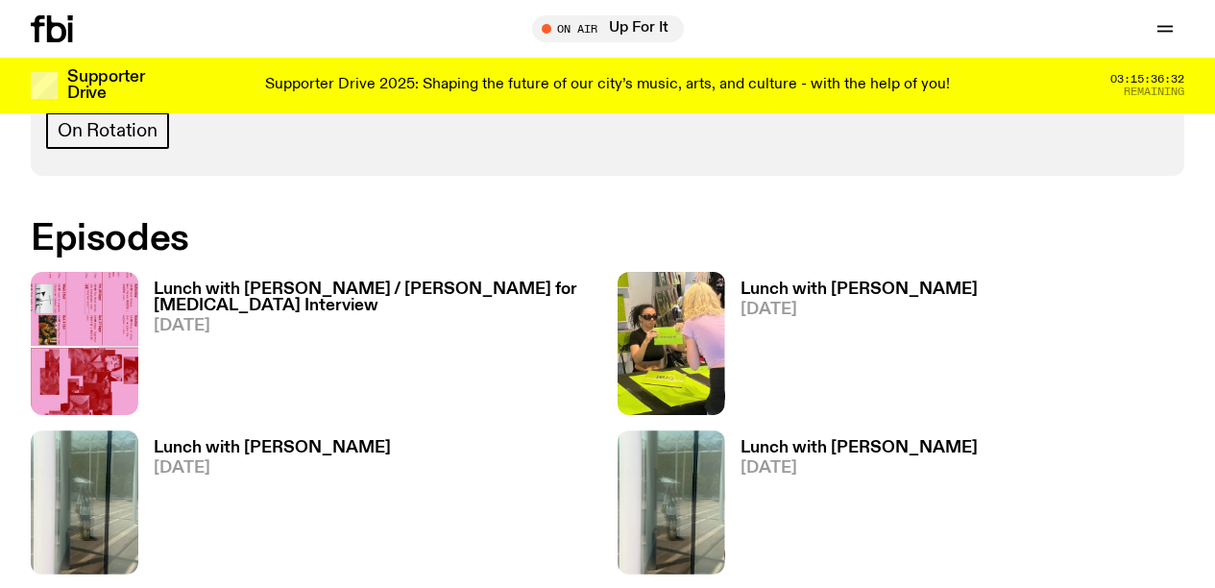
click at [313, 287] on h3 "Lunch with Louisa Christie / Amelia Broughton for Nosebleed Interview" at bounding box center [376, 298] width 445 height 33
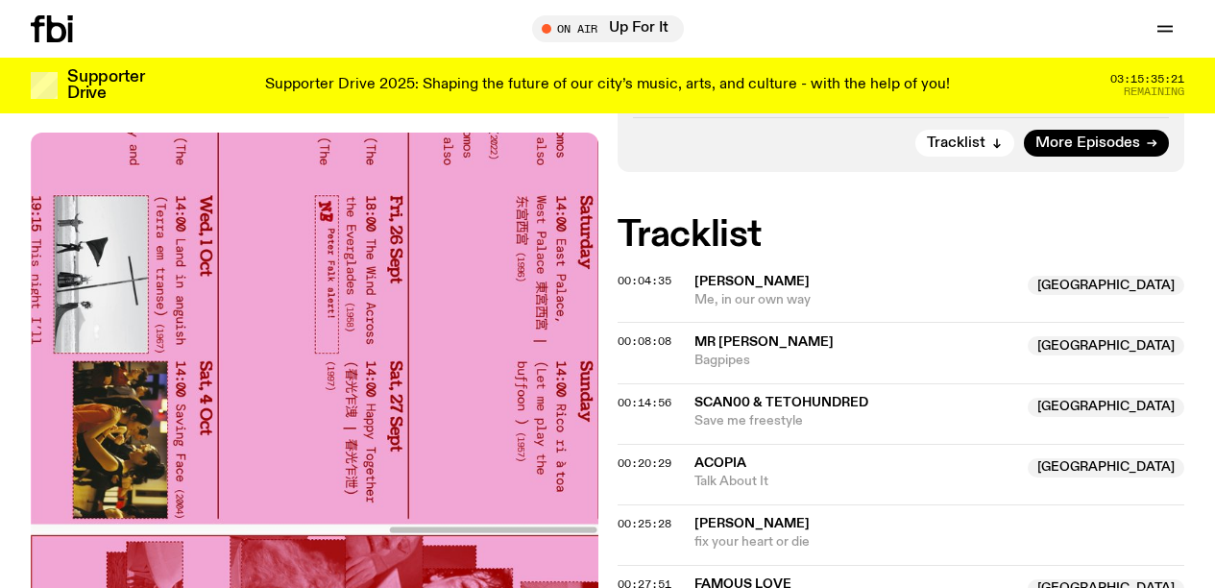
scroll to position [768, 0]
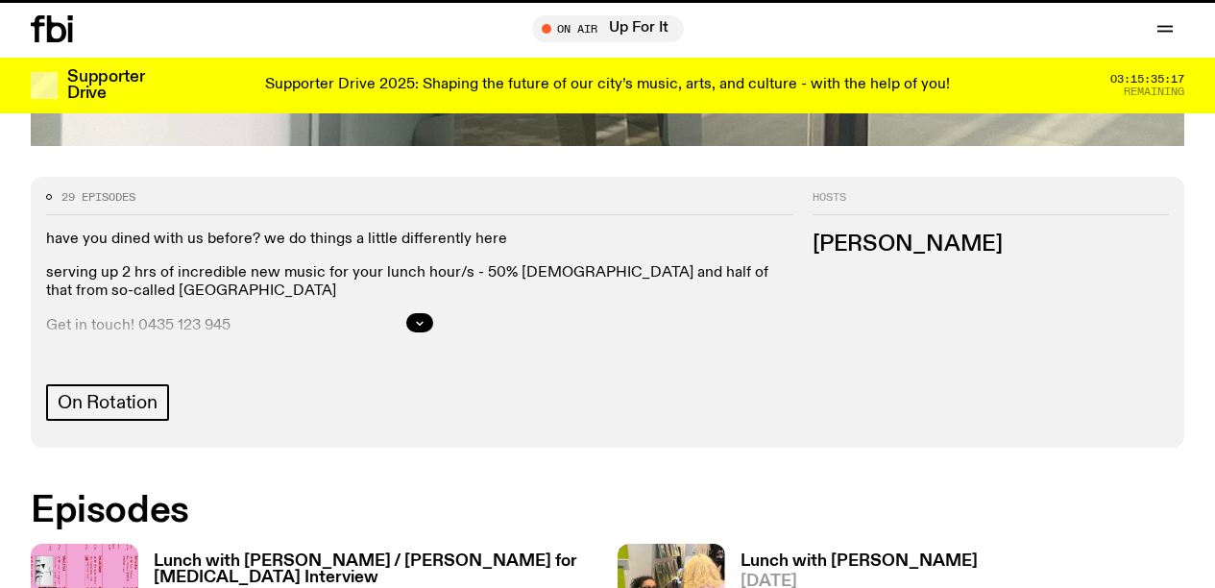
scroll to position [1040, 0]
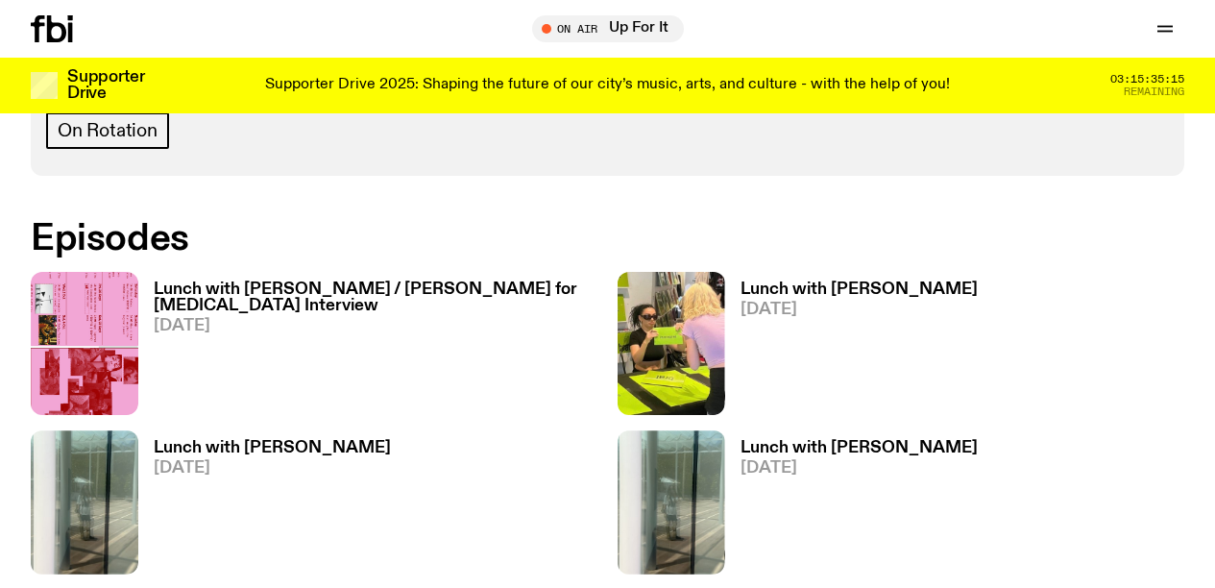
click at [818, 287] on h3 "Lunch with [PERSON_NAME]" at bounding box center [859, 290] width 237 height 16
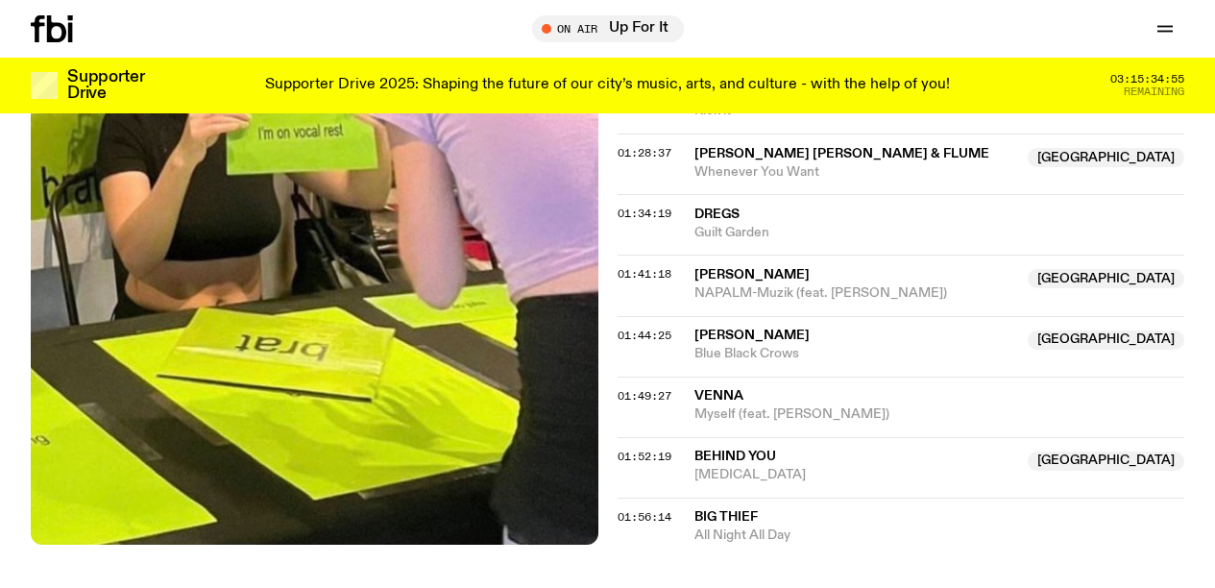
scroll to position [2028, 0]
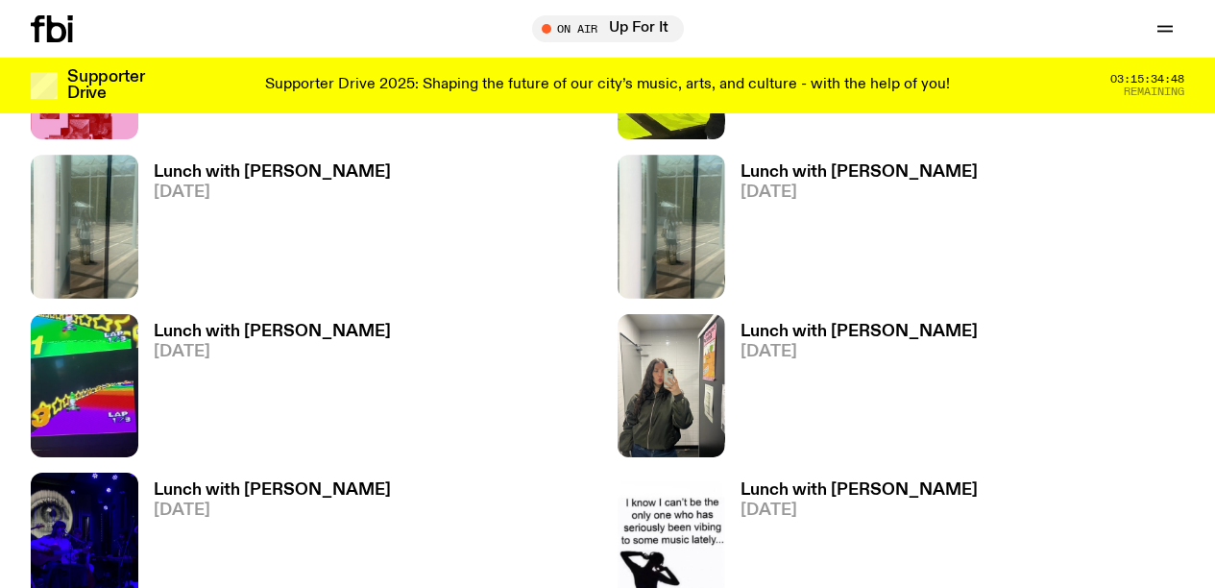
scroll to position [1320, 0]
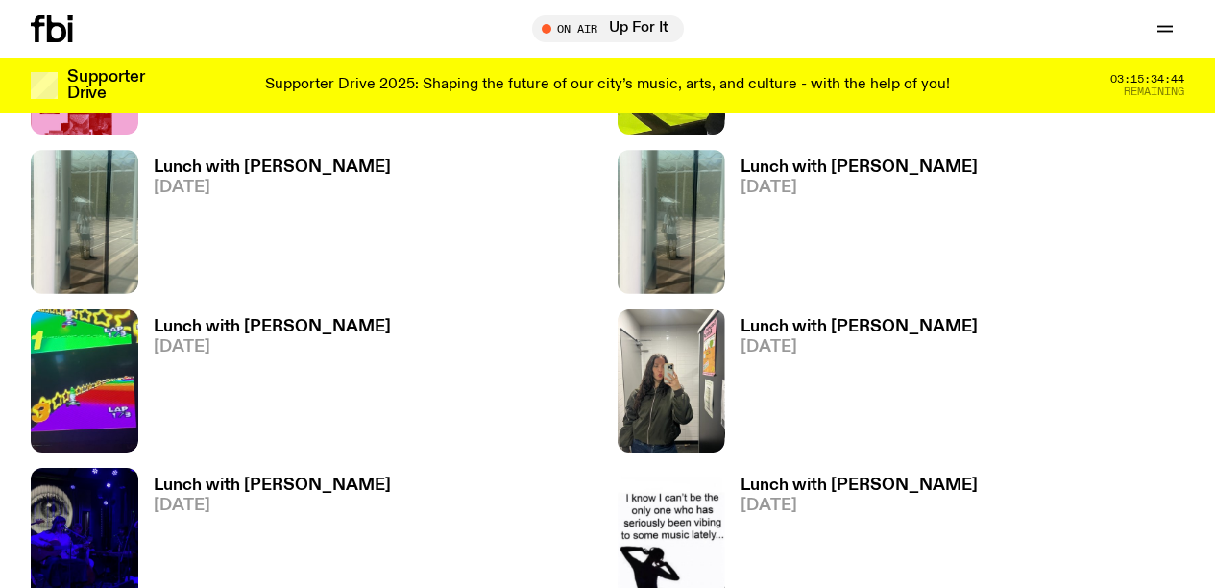
click at [244, 482] on h3 "Lunch with [PERSON_NAME]" at bounding box center [272, 486] width 237 height 16
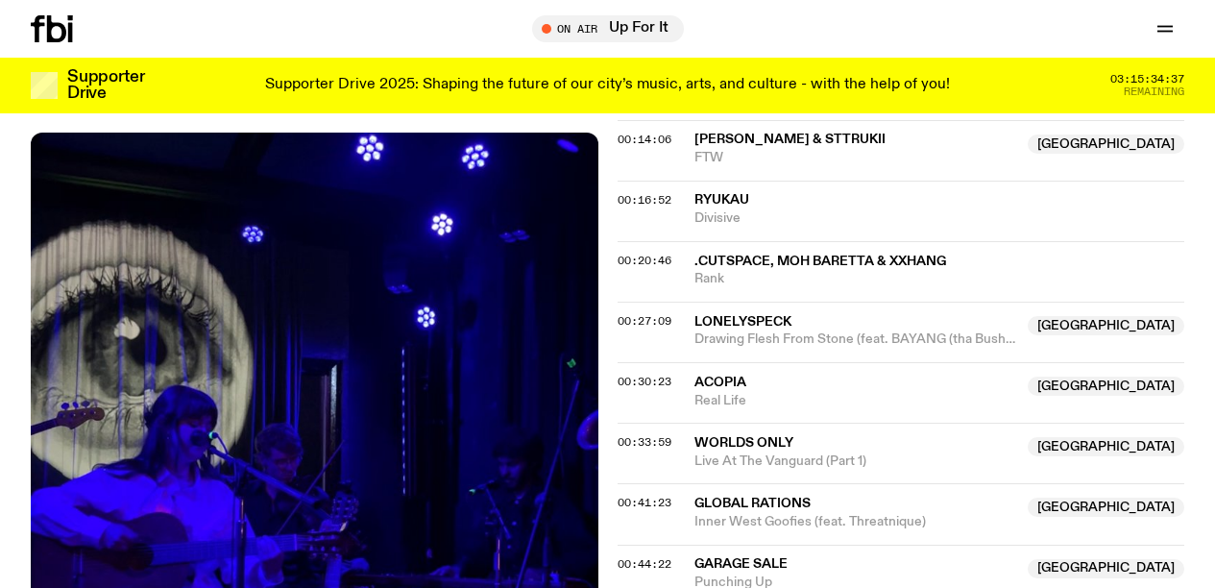
scroll to position [917, 0]
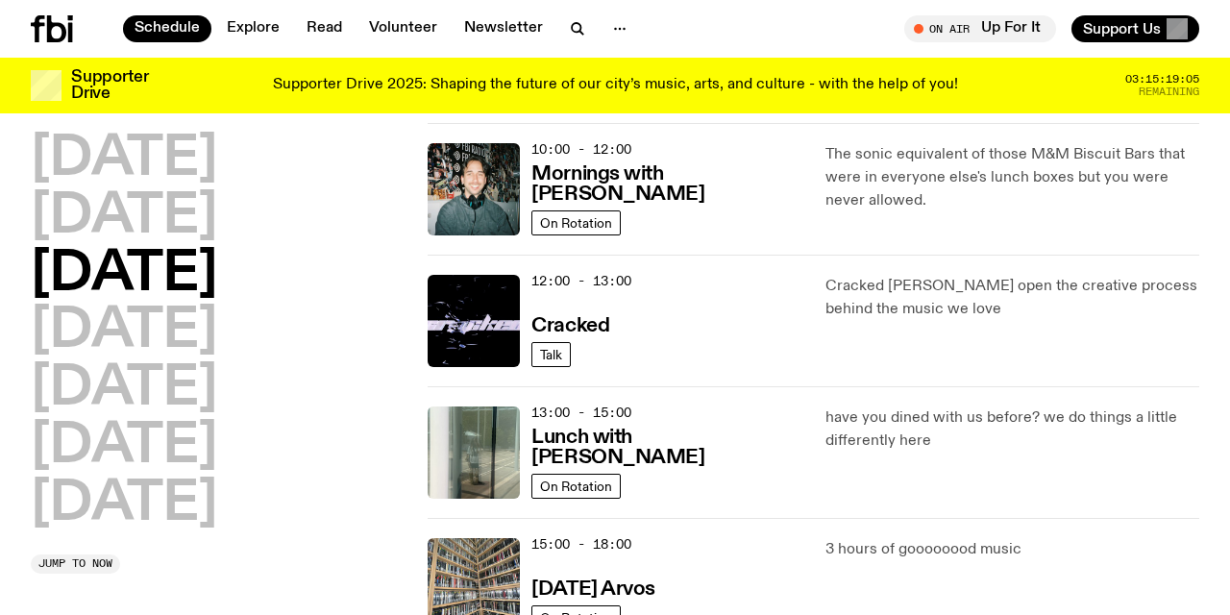
scroll to position [346, 0]
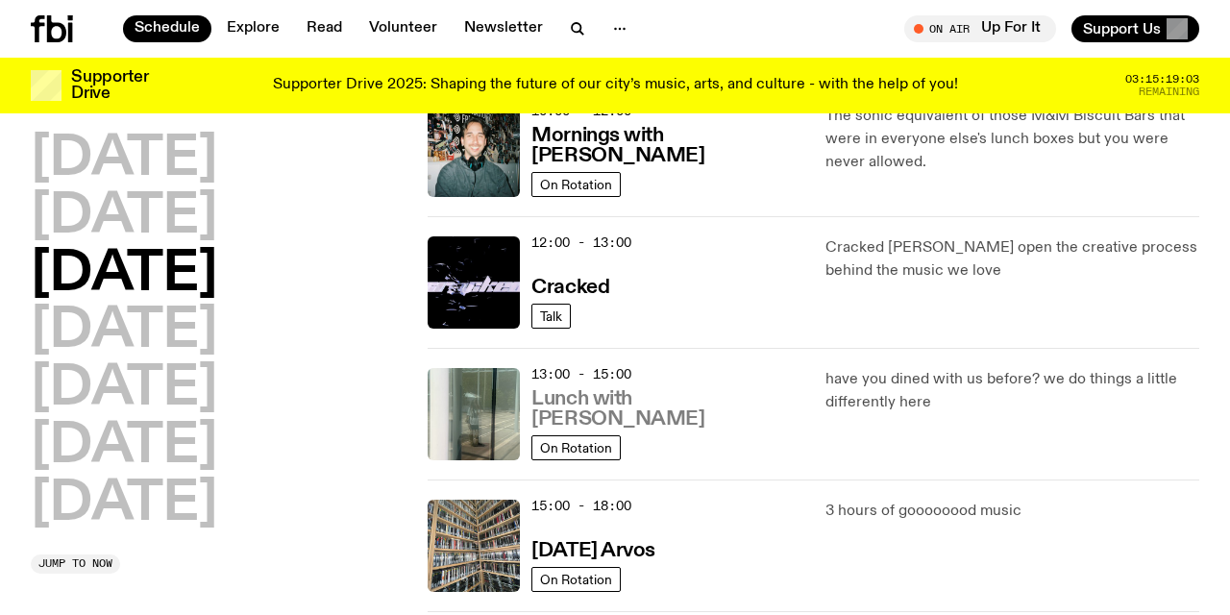
click at [673, 415] on h3 "Lunch with Louisa Christie" at bounding box center [666, 409] width 270 height 40
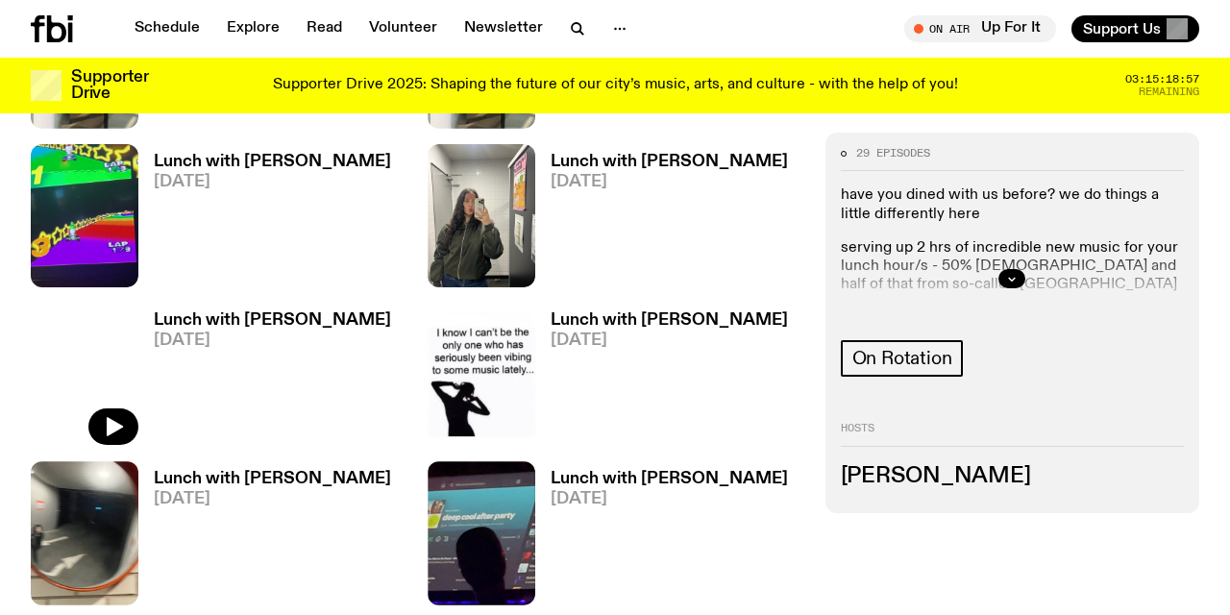
scroll to position [1278, 0]
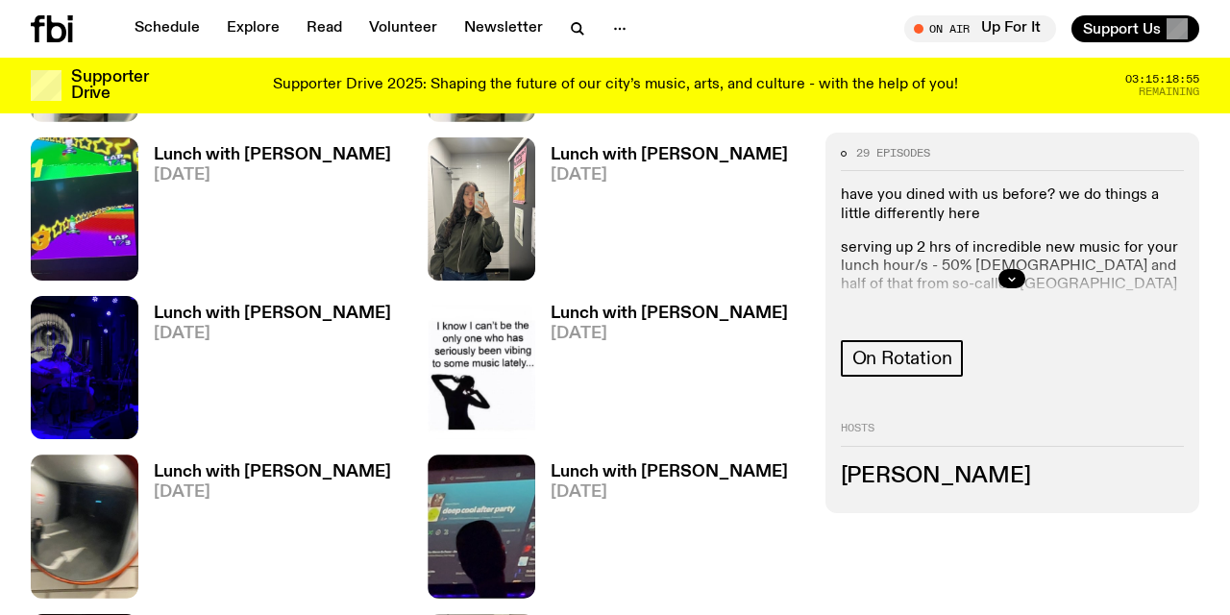
click at [618, 464] on h3 "Lunch with Louisa Christie" at bounding box center [669, 472] width 237 height 16
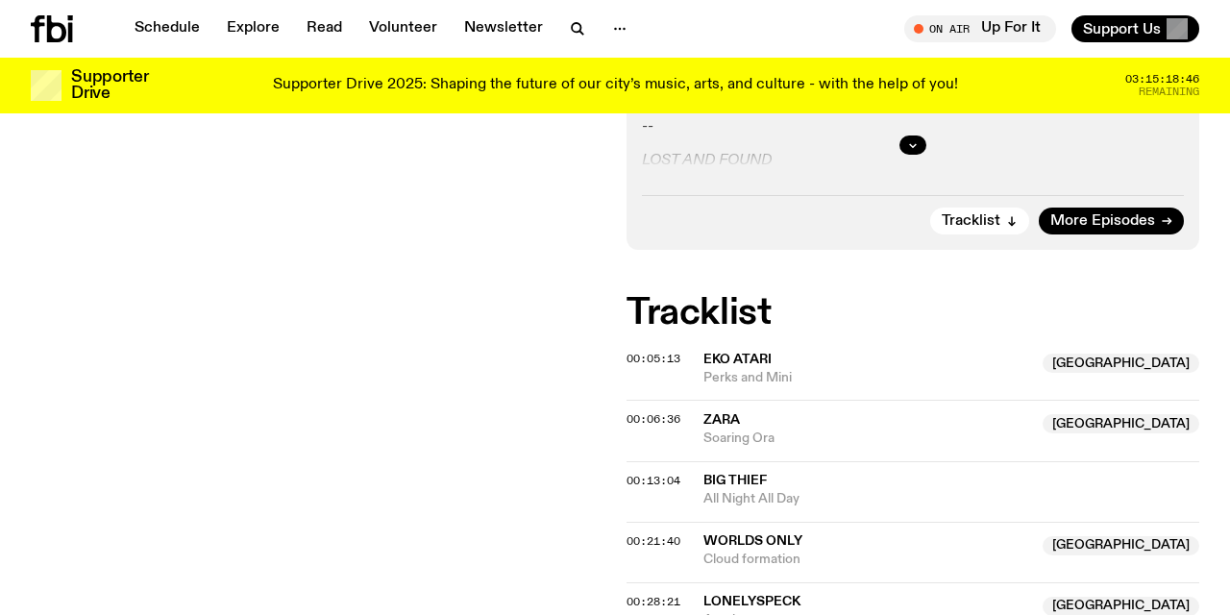
scroll to position [655, 0]
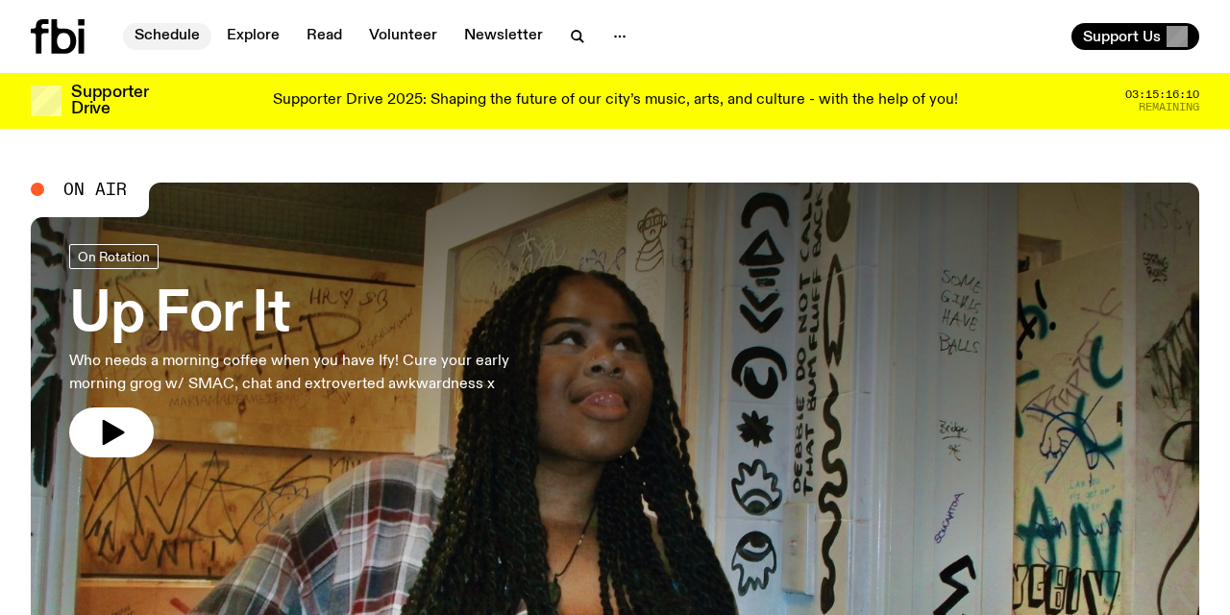
click at [173, 37] on link "Schedule" at bounding box center [167, 36] width 88 height 27
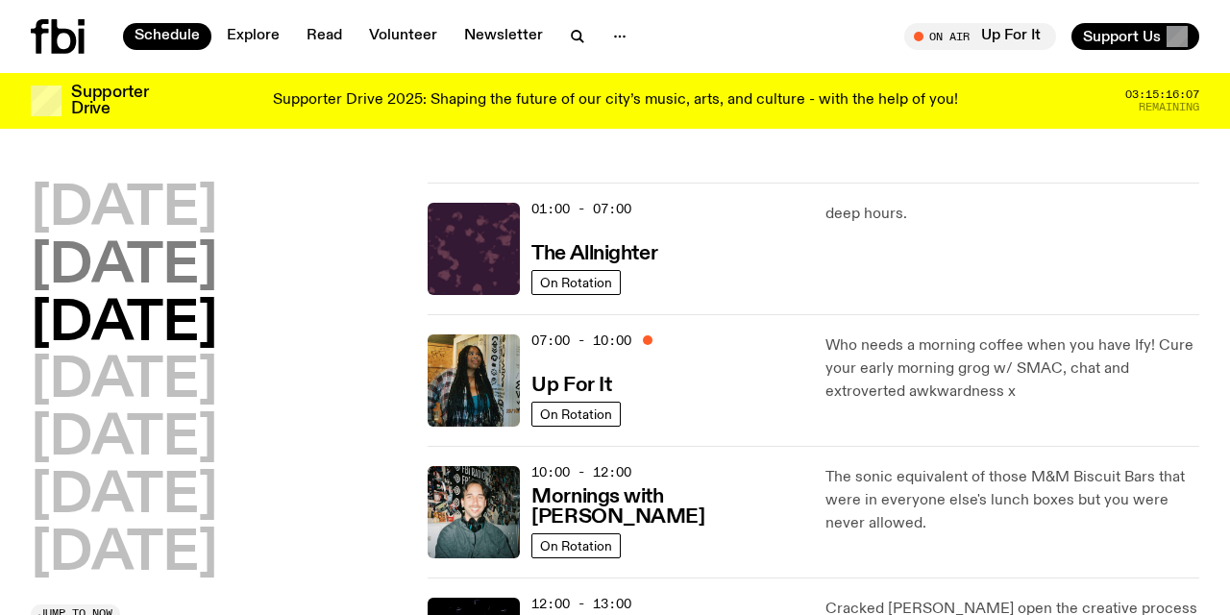
click at [187, 272] on h2 "[DATE]" at bounding box center [124, 267] width 186 height 54
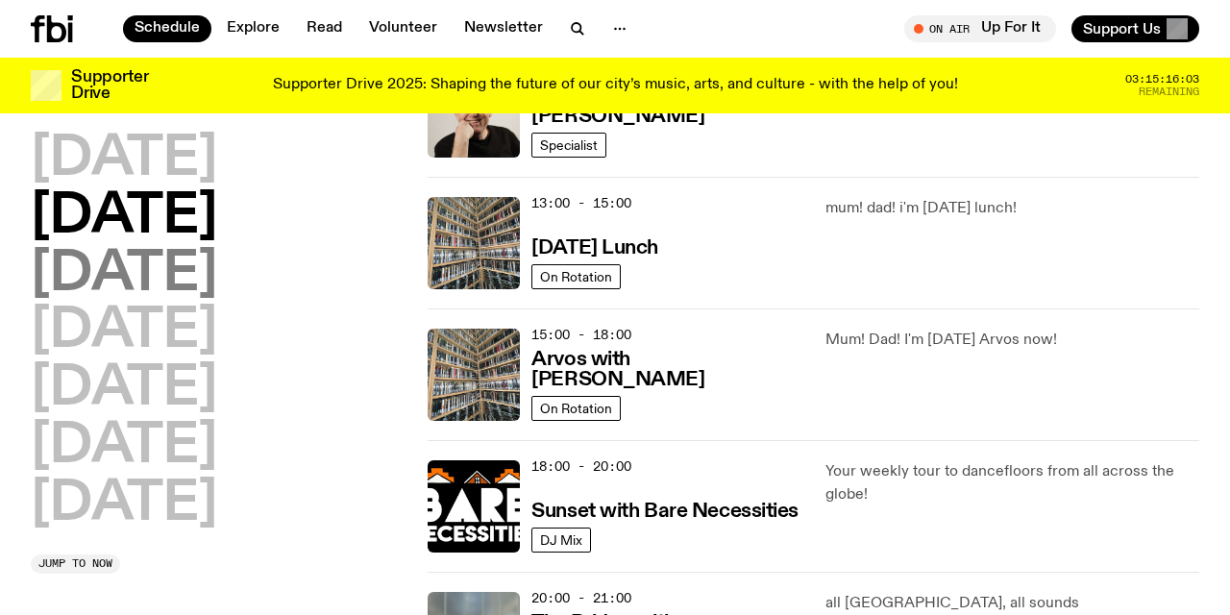
scroll to position [523, 0]
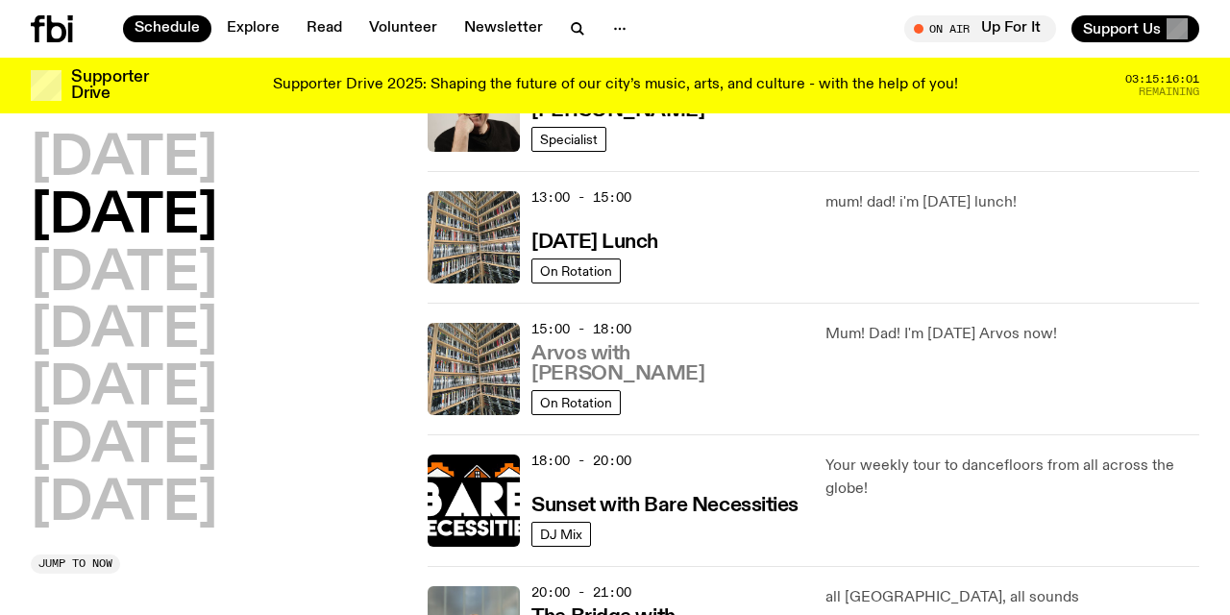
click at [654, 380] on h3 "Arvos with [PERSON_NAME]" at bounding box center [666, 364] width 270 height 40
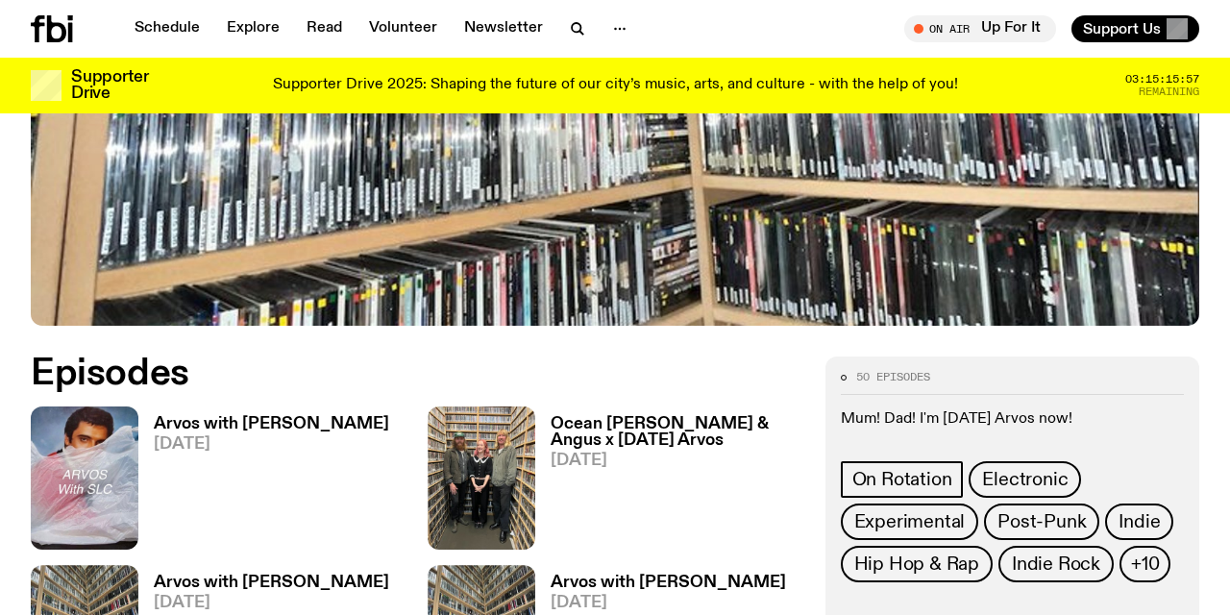
scroll to position [713, 0]
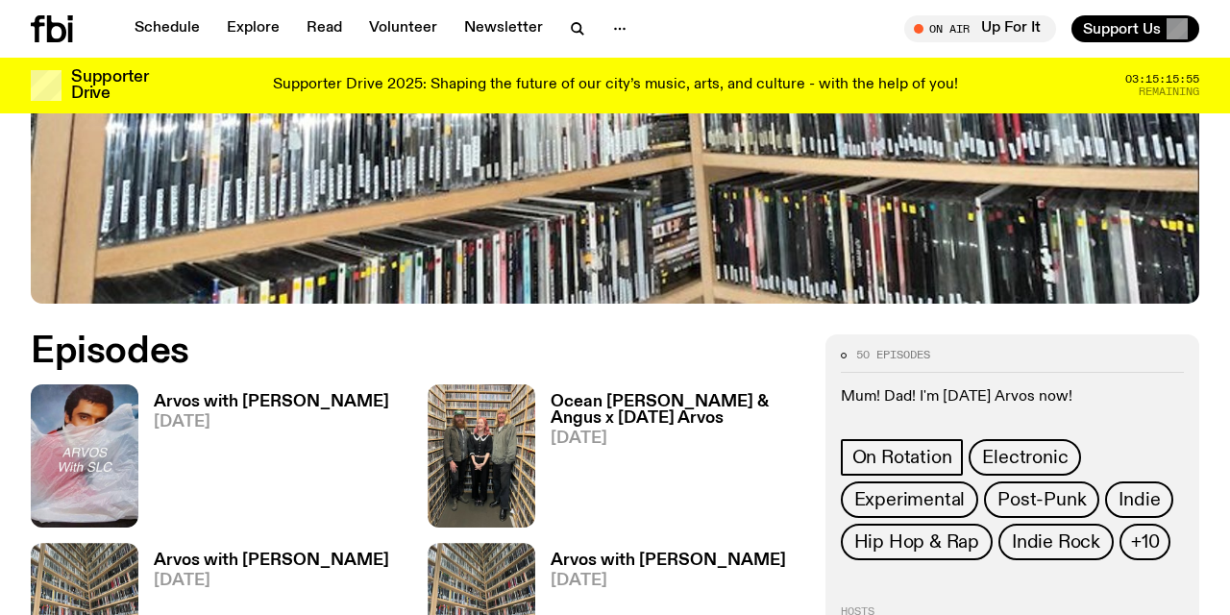
click at [251, 394] on h3 "Arvos with [PERSON_NAME]" at bounding box center [271, 402] width 235 height 16
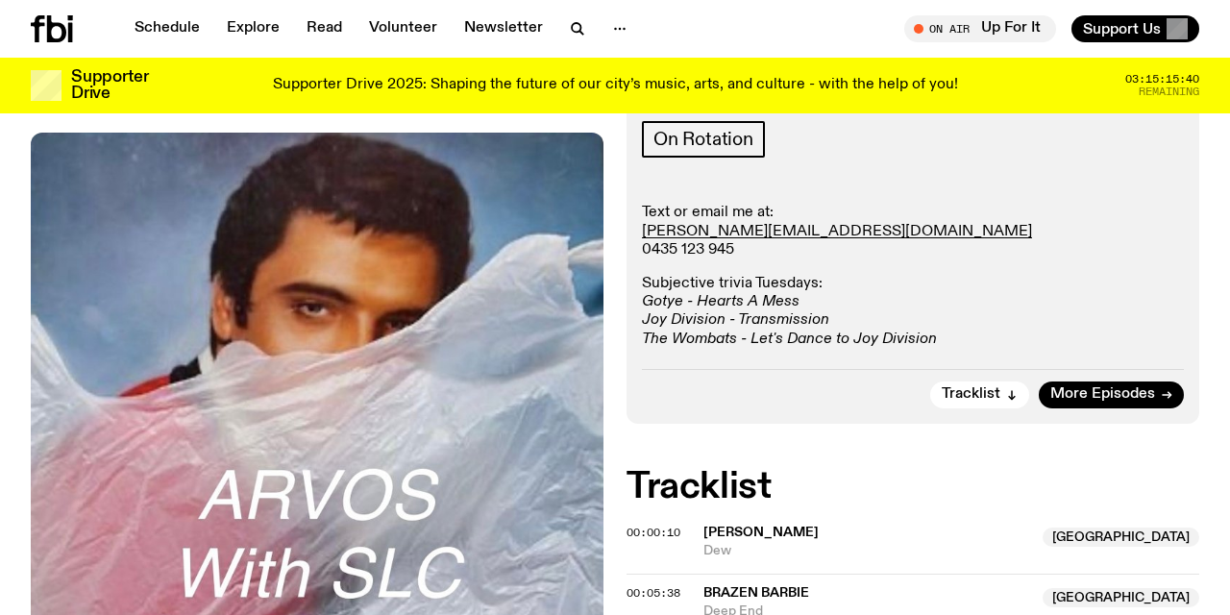
scroll to position [412, 0]
